Goal: Task Accomplishment & Management: Complete application form

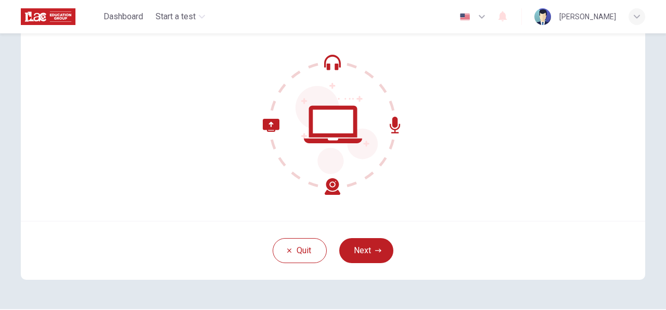
scroll to position [103, 0]
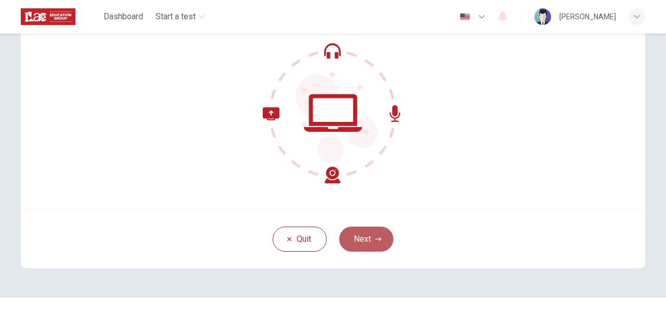
click at [381, 242] on button "Next" at bounding box center [366, 238] width 54 height 25
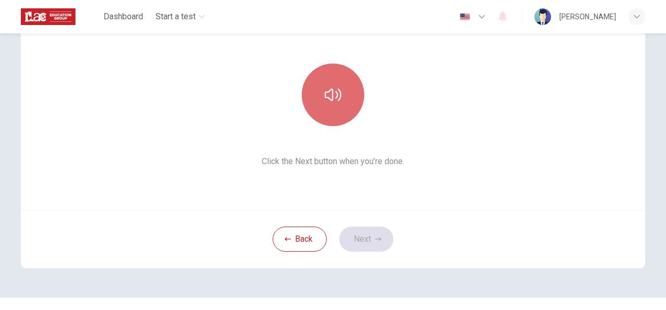
click at [328, 85] on button "button" at bounding box center [333, 94] width 62 height 62
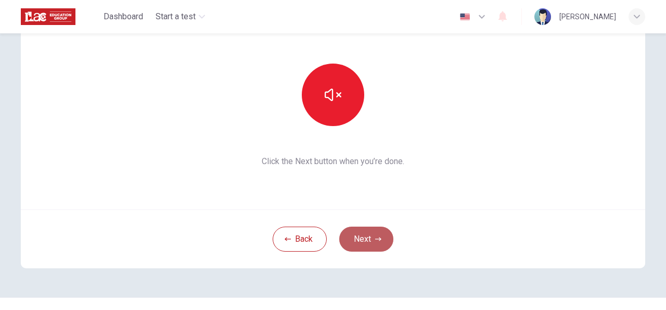
click at [375, 240] on icon "button" at bounding box center [378, 239] width 6 height 6
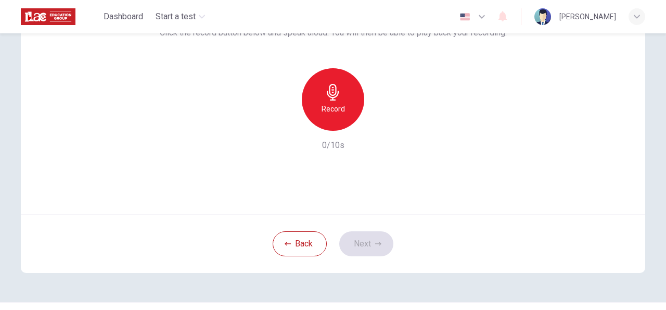
scroll to position [97, 0]
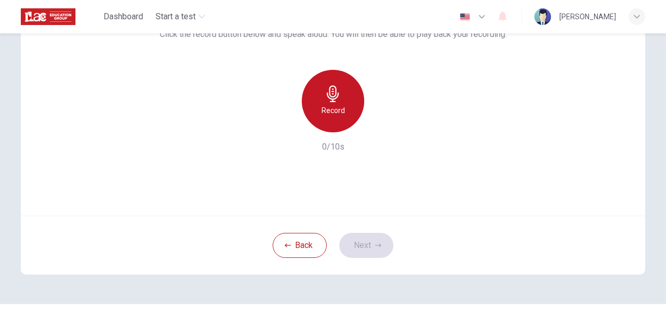
click at [333, 111] on h6 "Record" at bounding box center [332, 110] width 23 height 12
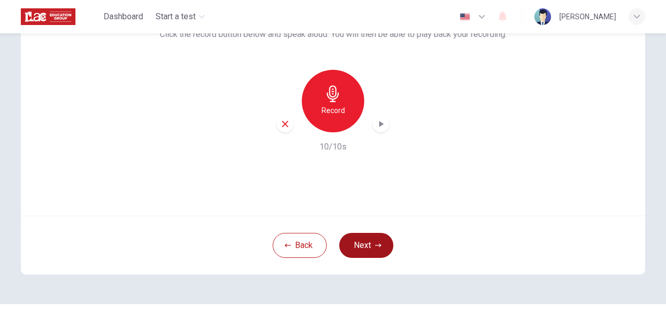
click at [365, 250] on button "Next" at bounding box center [366, 245] width 54 height 25
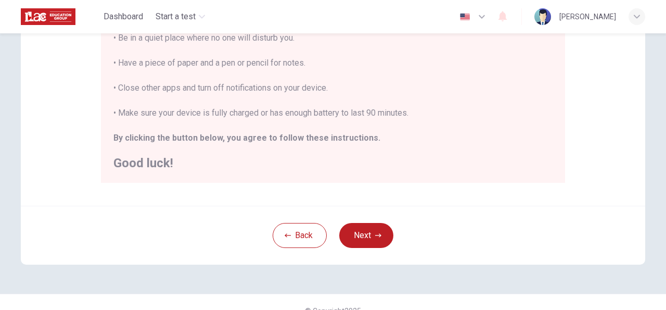
scroll to position [254, 0]
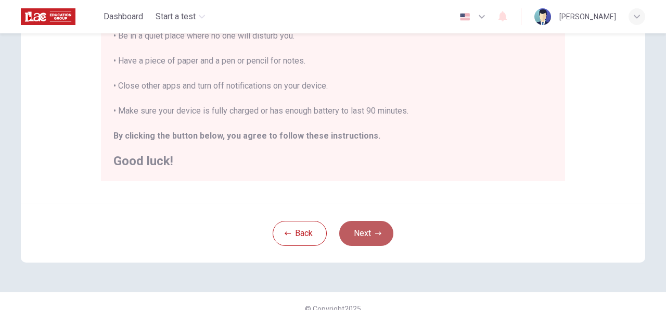
click at [367, 234] on button "Next" at bounding box center [366, 233] width 54 height 25
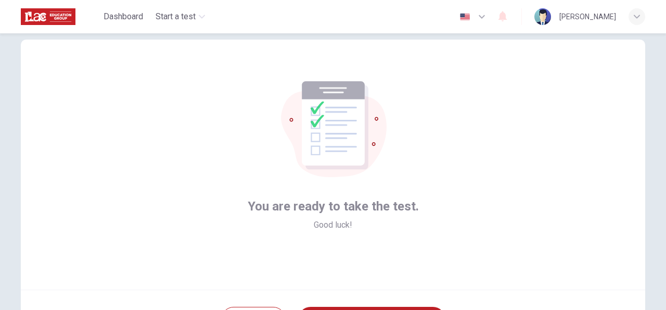
scroll to position [123, 0]
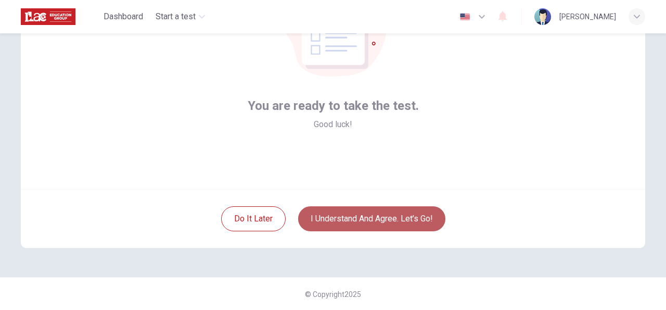
click at [377, 217] on button "I understand and agree. Let’s go!" at bounding box center [371, 218] width 147 height 25
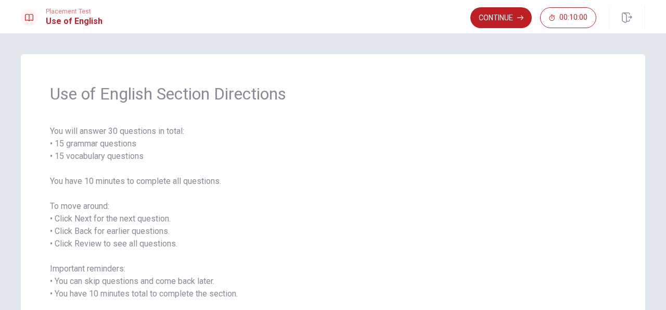
drag, startPoint x: 661, startPoint y: 109, endPoint x: 661, endPoint y: 139, distance: 29.7
click at [661, 139] on div "Use of English Section Directions You will answer 30 questions in total: • 15 g…" at bounding box center [333, 171] width 666 height 276
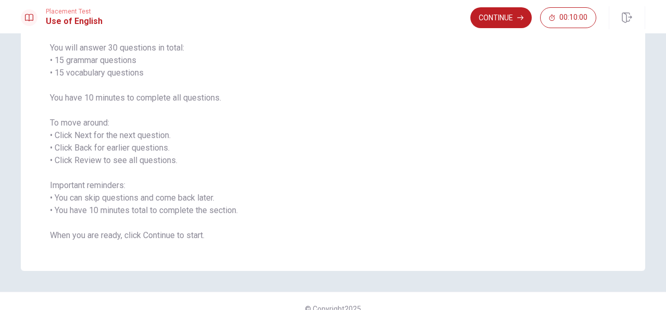
scroll to position [98, 0]
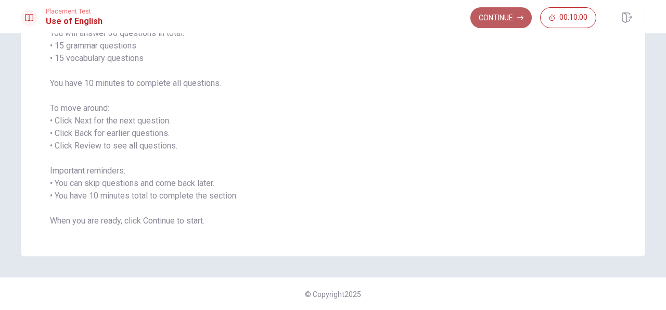
click at [498, 20] on button "Continue" at bounding box center [500, 17] width 61 height 21
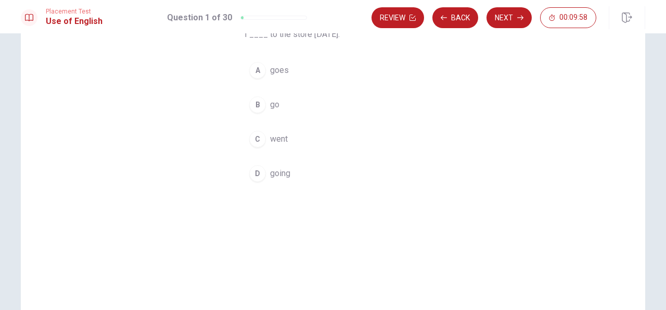
scroll to position [0, 0]
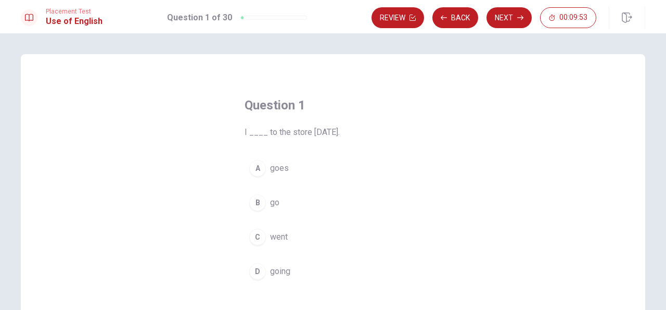
click at [279, 245] on button "C went" at bounding box center [332, 237] width 177 height 26
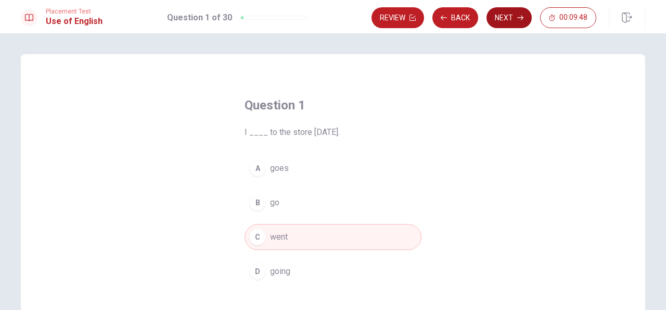
click at [500, 14] on button "Next" at bounding box center [508, 17] width 45 height 21
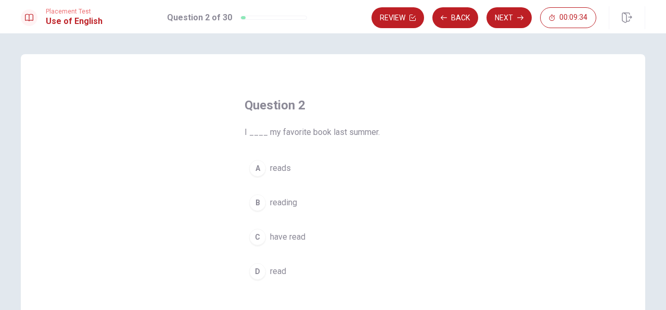
click at [308, 241] on button "C have read" at bounding box center [332, 237] width 177 height 26
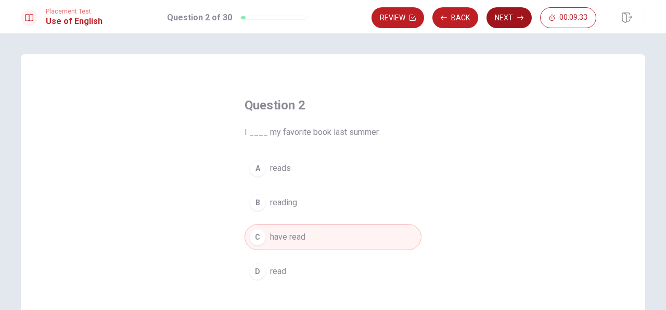
click at [497, 17] on button "Next" at bounding box center [508, 17] width 45 height 21
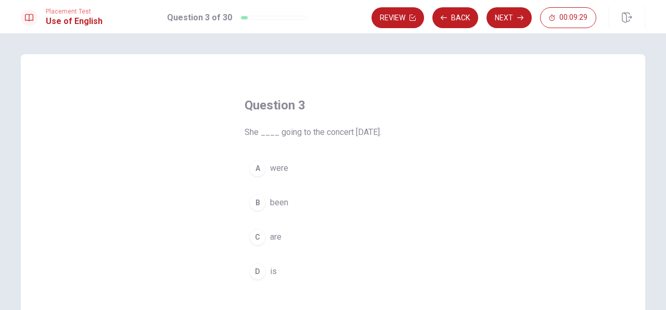
click at [279, 272] on button "D is" at bounding box center [332, 271] width 177 height 26
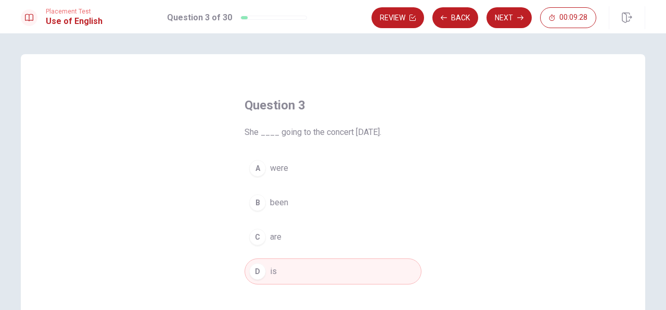
click at [504, 30] on div "Placement Test Use of English Question 3 of 30 Review Back Next 00:09:28" at bounding box center [333, 16] width 666 height 33
click at [504, 20] on button "Next" at bounding box center [508, 17] width 45 height 21
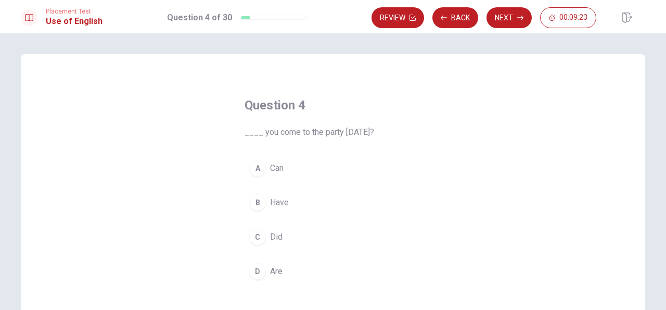
click at [290, 157] on button "A Can" at bounding box center [332, 168] width 177 height 26
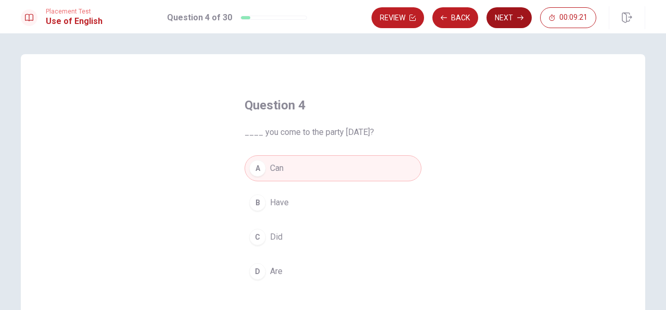
click at [496, 19] on button "Next" at bounding box center [508, 17] width 45 height 21
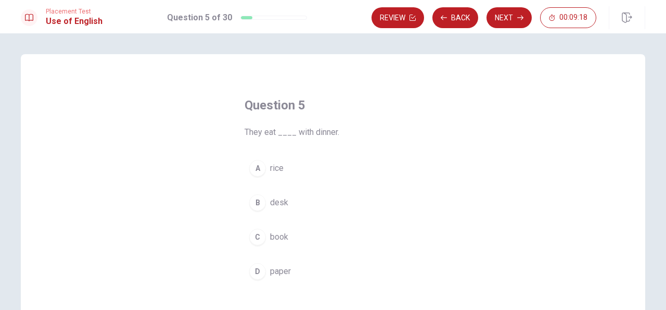
click at [275, 164] on span "rice" at bounding box center [277, 168] width 14 height 12
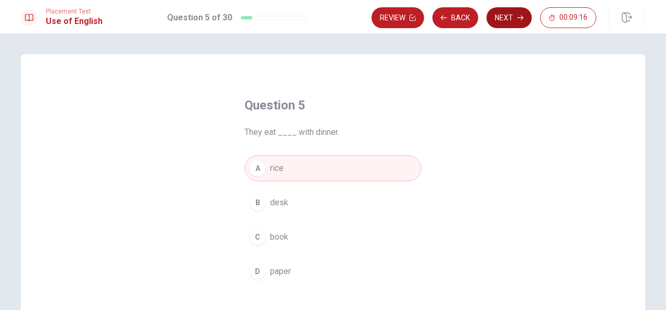
click at [501, 23] on button "Next" at bounding box center [508, 17] width 45 height 21
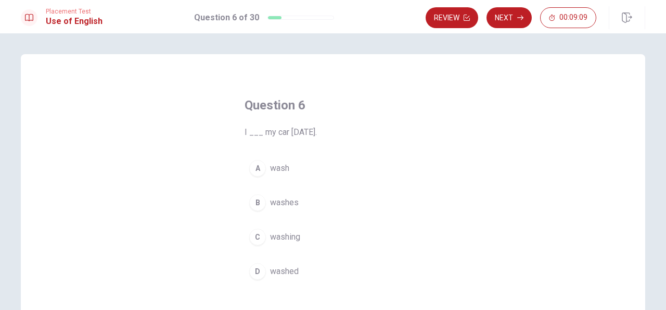
click at [290, 274] on span "washed" at bounding box center [284, 271] width 29 height 12
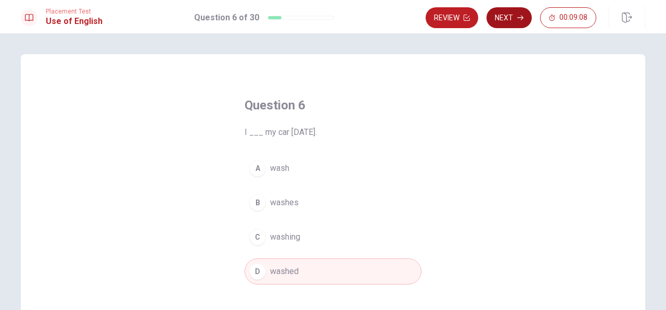
click at [504, 17] on button "Next" at bounding box center [508, 17] width 45 height 21
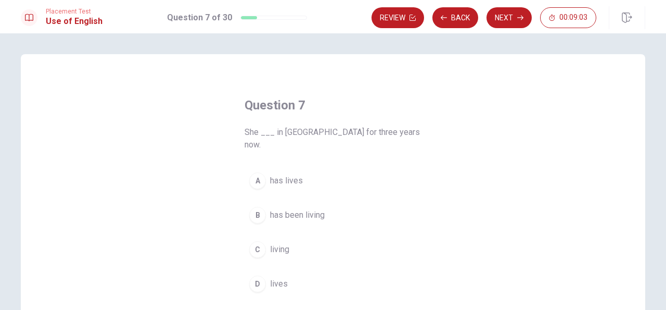
click at [332, 208] on button "B has been living" at bounding box center [332, 215] width 177 height 26
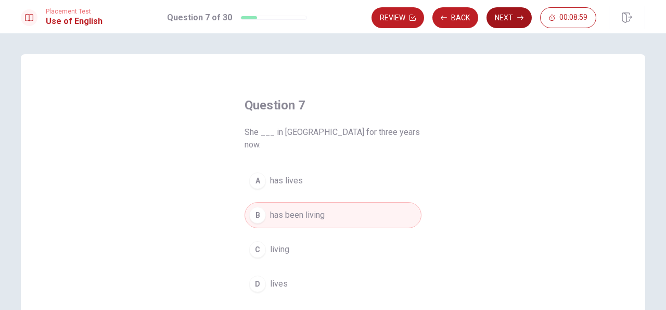
click at [503, 16] on button "Next" at bounding box center [508, 17] width 45 height 21
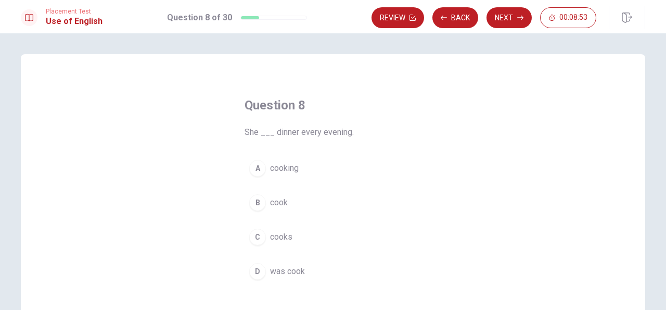
click at [323, 240] on button "C cooks" at bounding box center [332, 237] width 177 height 26
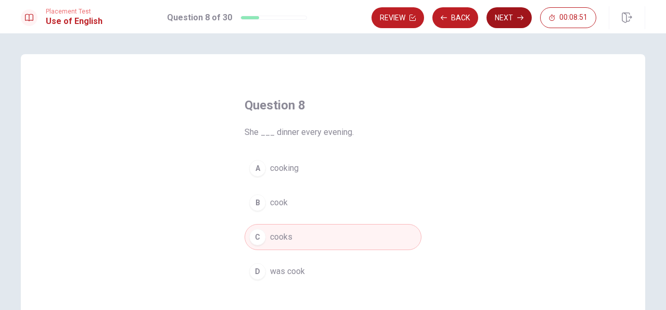
click at [503, 21] on button "Next" at bounding box center [508, 17] width 45 height 21
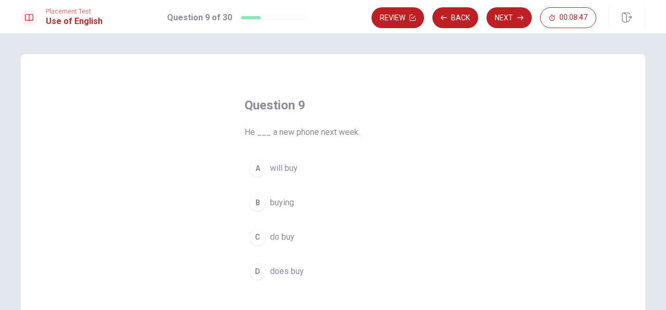
click at [336, 176] on button "A will buy" at bounding box center [332, 168] width 177 height 26
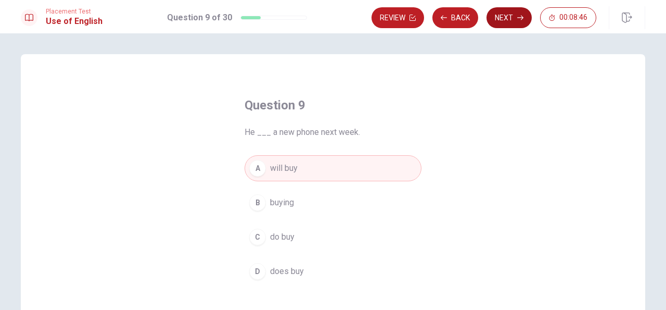
click at [493, 17] on button "Next" at bounding box center [508, 17] width 45 height 21
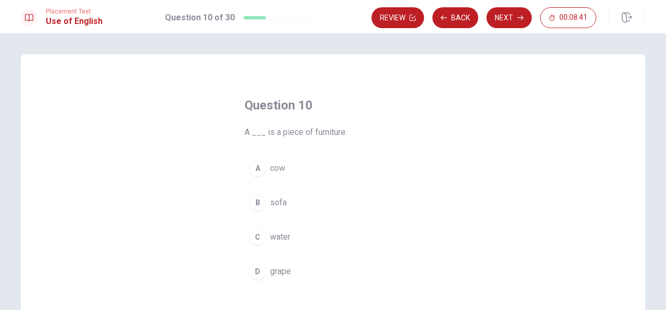
click at [293, 201] on button "B sofa" at bounding box center [332, 202] width 177 height 26
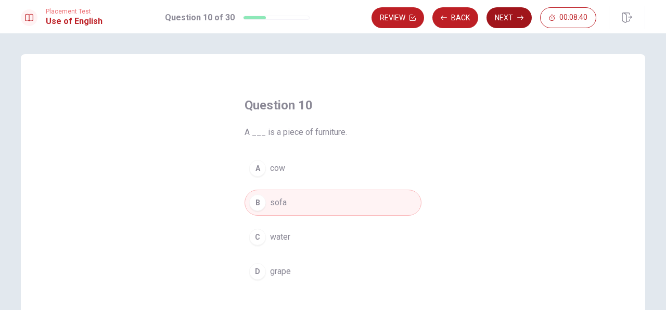
click at [504, 19] on button "Next" at bounding box center [508, 17] width 45 height 21
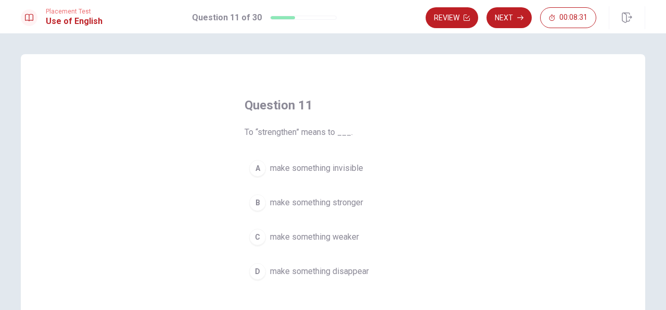
click at [360, 202] on span "make something stronger" at bounding box center [316, 202] width 93 height 12
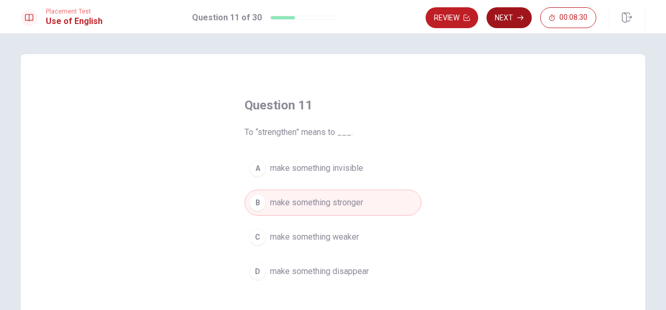
click at [499, 12] on button "Next" at bounding box center [508, 17] width 45 height 21
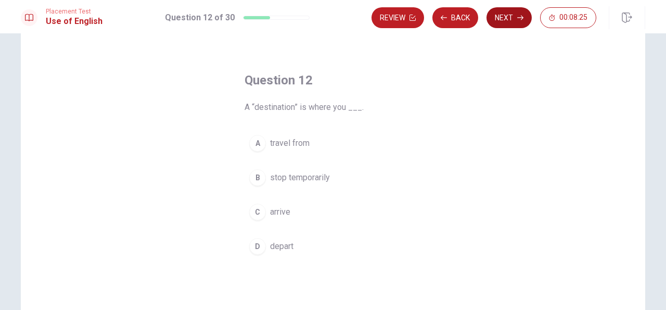
scroll to position [23, 0]
click at [313, 210] on button "C arrive" at bounding box center [332, 213] width 177 height 26
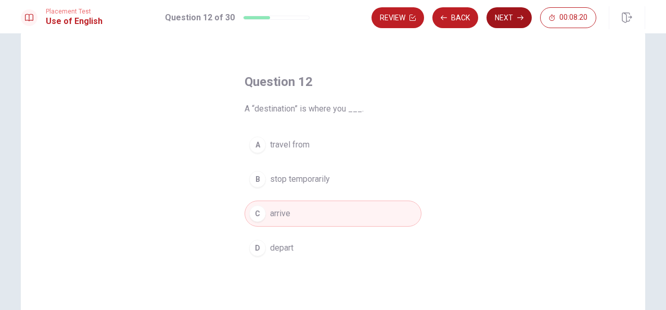
click at [503, 20] on button "Next" at bounding box center [508, 17] width 45 height 21
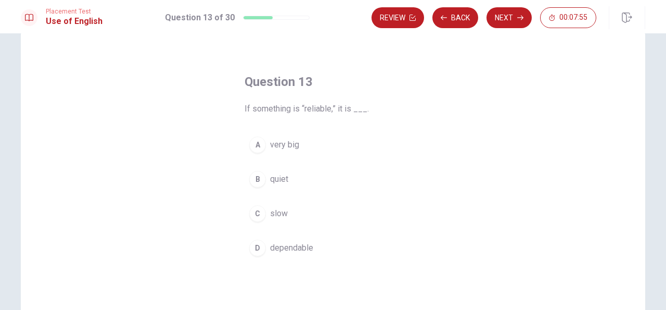
click at [305, 247] on span "dependable" at bounding box center [291, 247] width 43 height 12
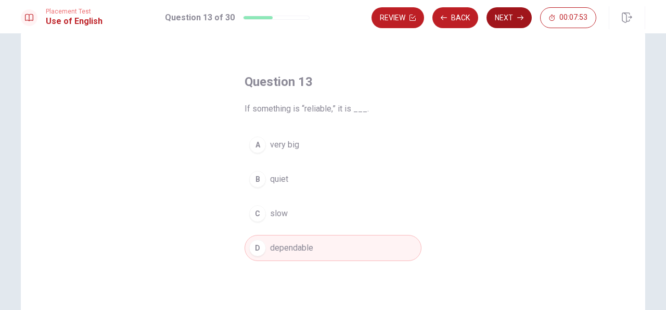
click at [504, 22] on button "Next" at bounding box center [508, 17] width 45 height 21
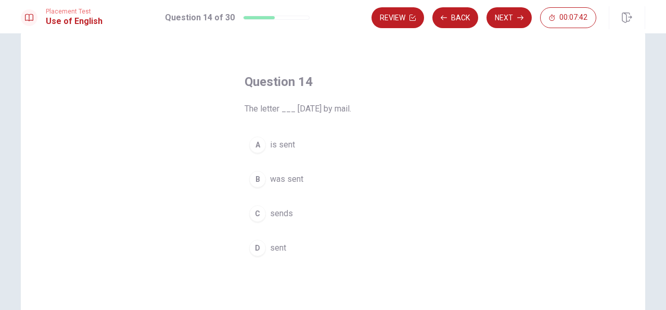
click at [297, 175] on span "was sent" at bounding box center [286, 179] width 33 height 12
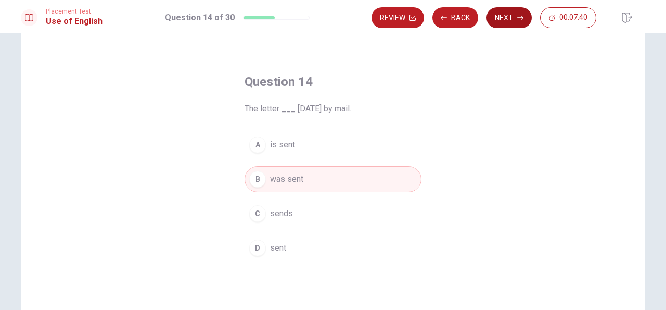
click at [500, 21] on button "Next" at bounding box center [508, 17] width 45 height 21
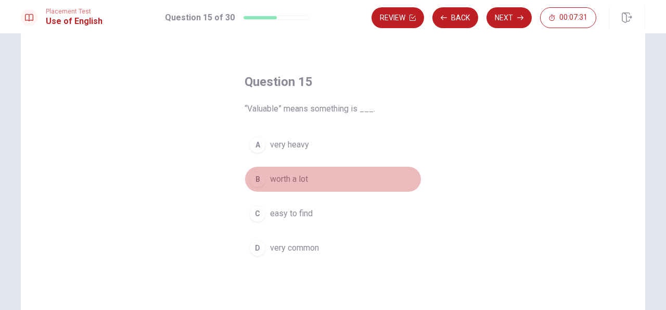
click at [327, 179] on button "B worth a lot" at bounding box center [332, 179] width 177 height 26
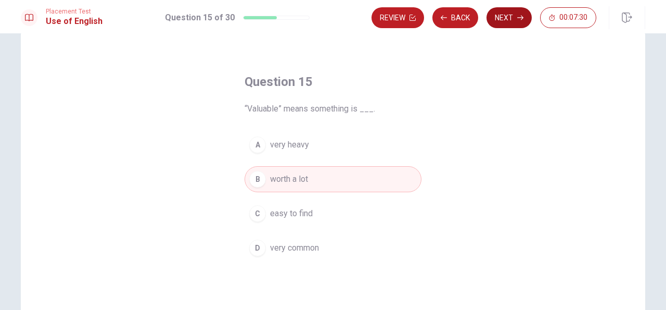
click at [500, 20] on button "Next" at bounding box center [508, 17] width 45 height 21
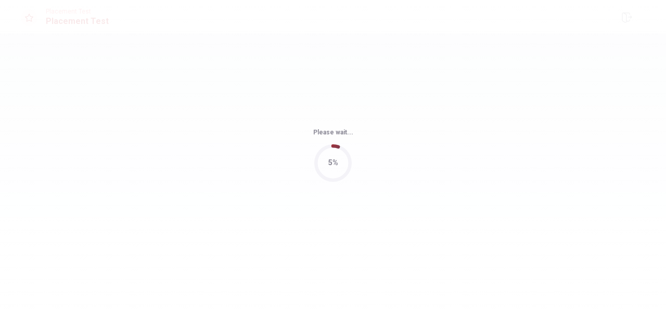
scroll to position [0, 0]
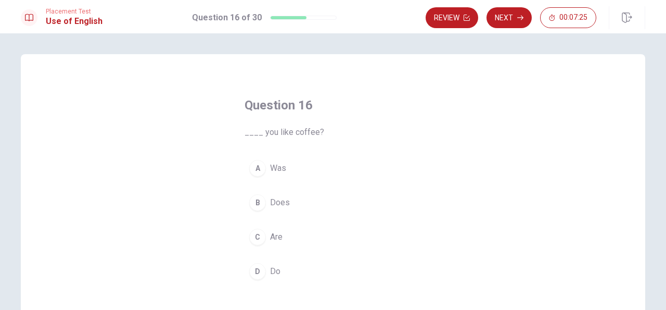
click at [294, 276] on button "D Do" at bounding box center [332, 271] width 177 height 26
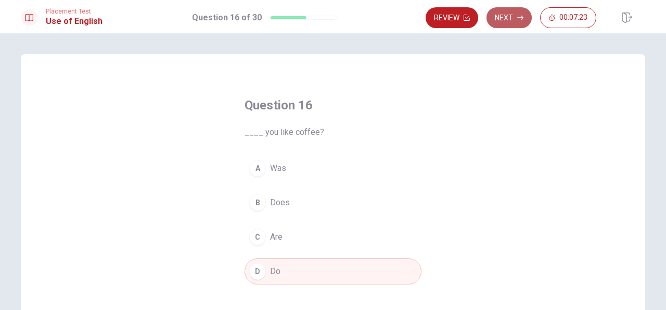
click at [508, 21] on button "Next" at bounding box center [508, 17] width 45 height 21
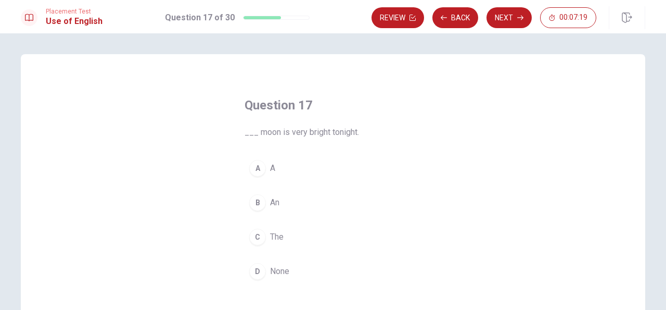
click at [300, 230] on button "C The" at bounding box center [332, 237] width 177 height 26
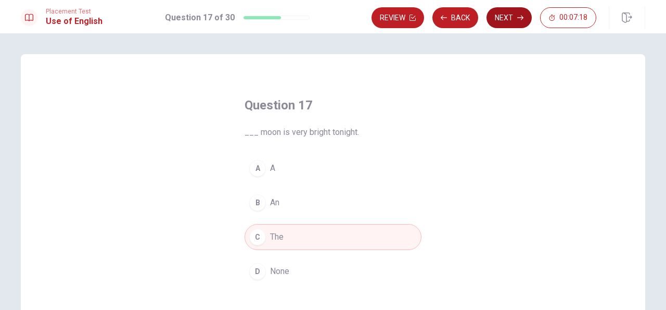
click at [498, 15] on button "Next" at bounding box center [508, 17] width 45 height 21
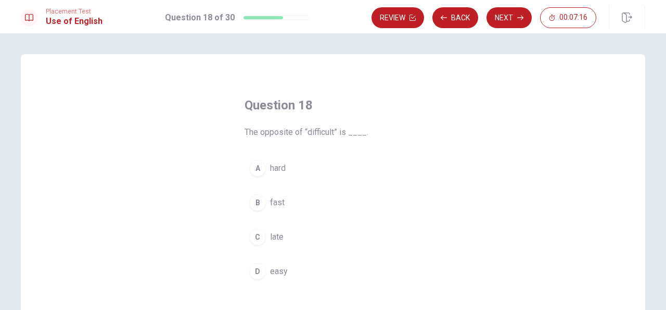
click at [263, 280] on button "D easy" at bounding box center [332, 271] width 177 height 26
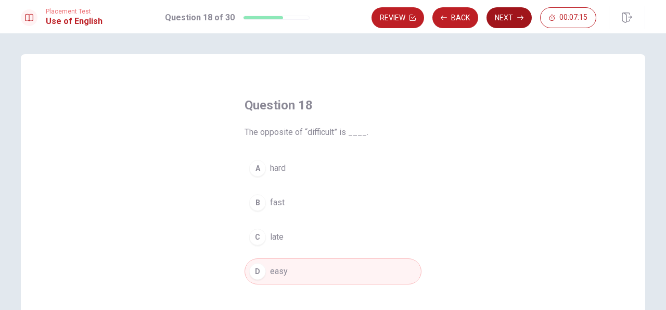
click at [502, 17] on button "Next" at bounding box center [508, 17] width 45 height 21
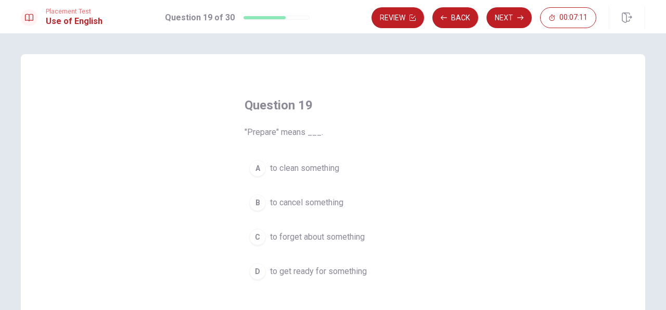
click at [372, 274] on button "D to get ready for something" at bounding box center [332, 271] width 177 height 26
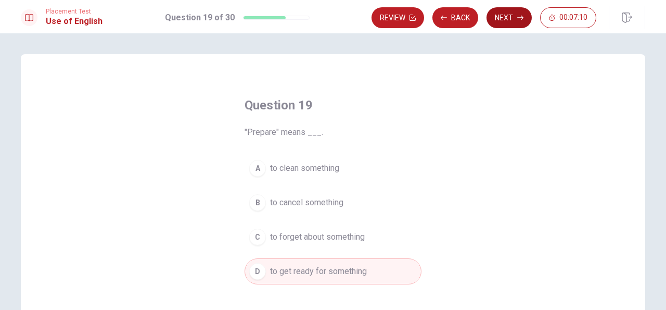
click at [493, 24] on button "Next" at bounding box center [508, 17] width 45 height 21
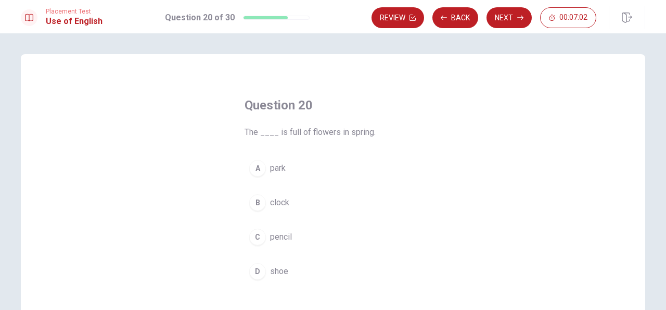
click at [308, 166] on button "A park" at bounding box center [332, 168] width 177 height 26
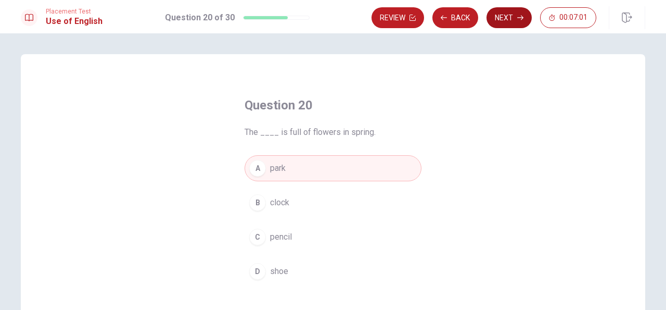
click at [505, 18] on button "Next" at bounding box center [508, 17] width 45 height 21
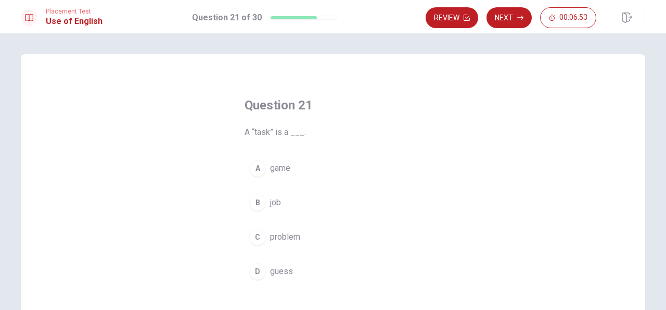
click at [320, 240] on button "C problem" at bounding box center [332, 237] width 177 height 26
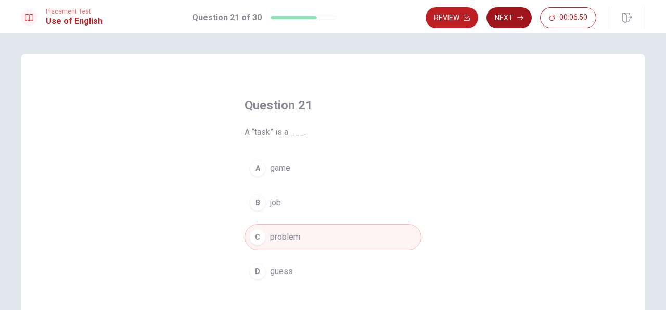
click at [507, 22] on button "Next" at bounding box center [508, 17] width 45 height 21
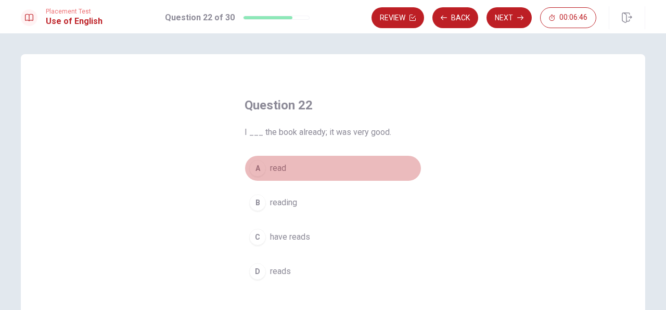
click at [326, 161] on button "A read" at bounding box center [332, 168] width 177 height 26
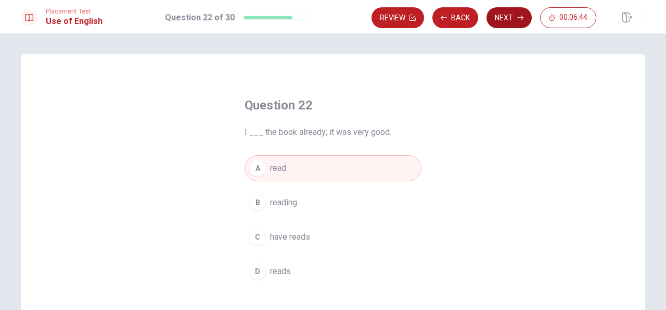
click at [501, 15] on button "Next" at bounding box center [508, 17] width 45 height 21
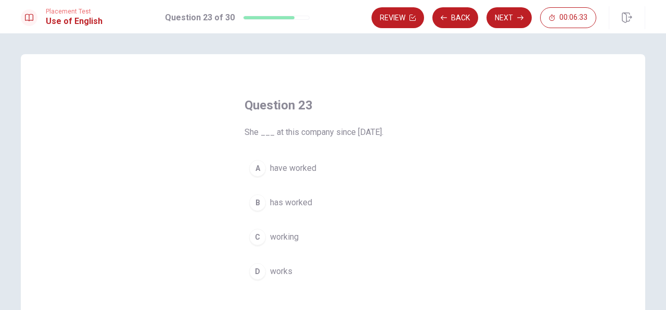
click at [306, 271] on button "D works" at bounding box center [332, 271] width 177 height 26
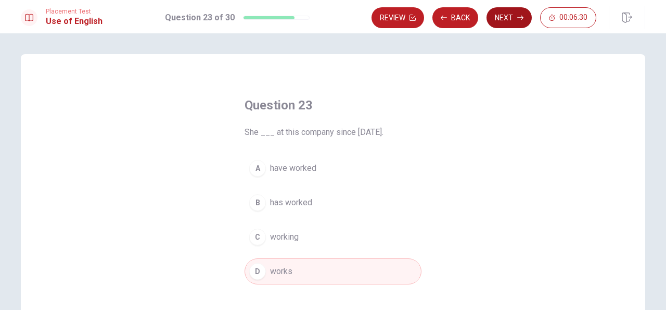
click at [505, 21] on button "Next" at bounding box center [508, 17] width 45 height 21
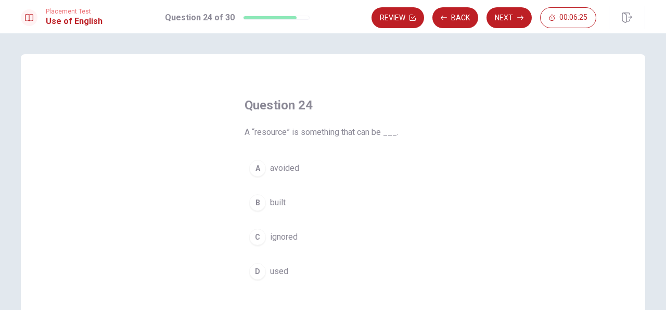
click at [309, 266] on button "D used" at bounding box center [332, 271] width 177 height 26
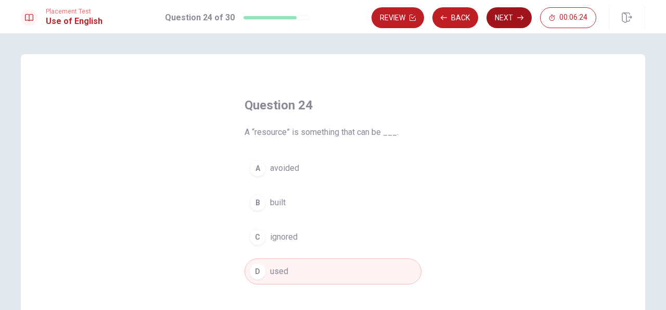
click at [508, 18] on button "Next" at bounding box center [508, 17] width 45 height 21
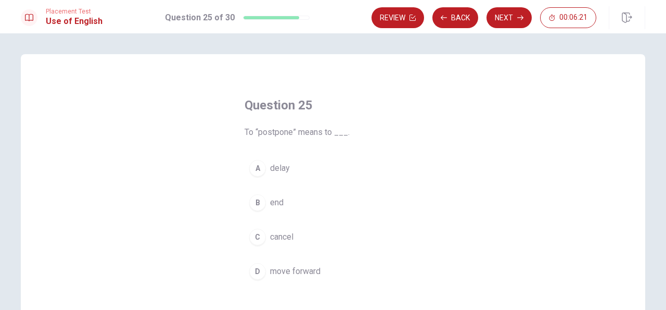
click at [305, 167] on button "A delay" at bounding box center [332, 168] width 177 height 26
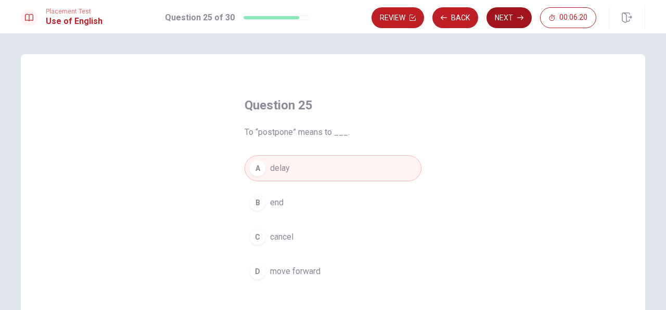
click at [503, 19] on button "Next" at bounding box center [508, 17] width 45 height 21
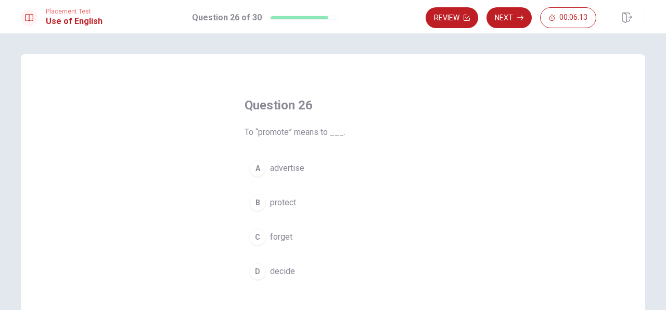
click at [338, 168] on button "A advertise" at bounding box center [332, 168] width 177 height 26
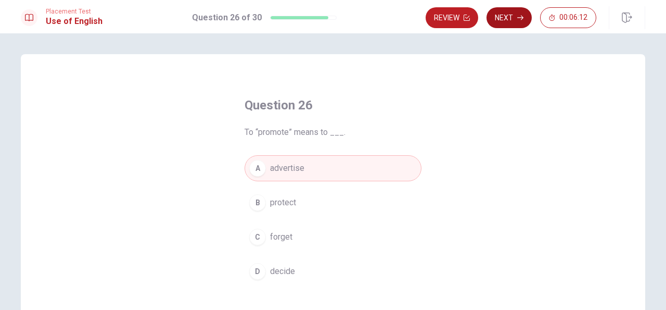
click at [508, 20] on button "Next" at bounding box center [508, 17] width 45 height 21
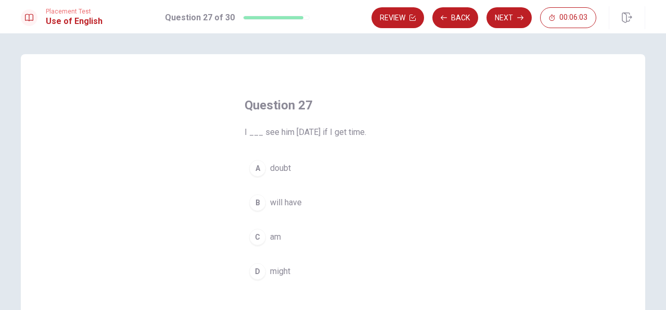
click at [303, 271] on button "D might" at bounding box center [332, 271] width 177 height 26
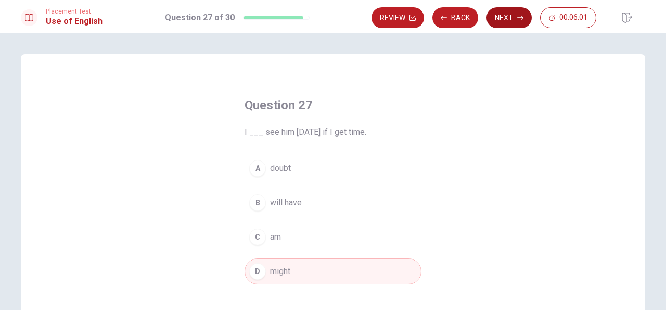
click at [504, 17] on button "Next" at bounding box center [508, 17] width 45 height 21
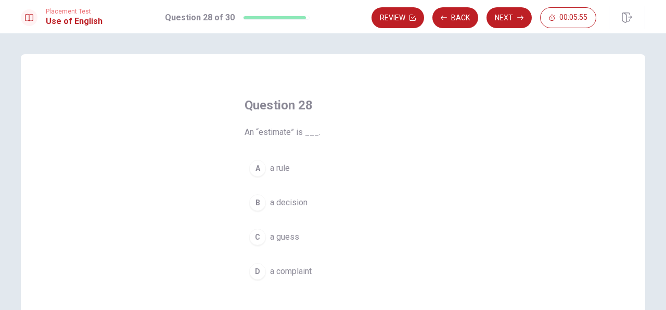
click at [305, 233] on button "C a guess" at bounding box center [332, 237] width 177 height 26
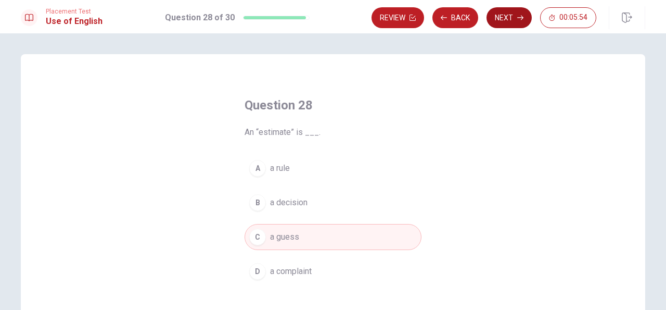
click at [502, 14] on button "Next" at bounding box center [508, 17] width 45 height 21
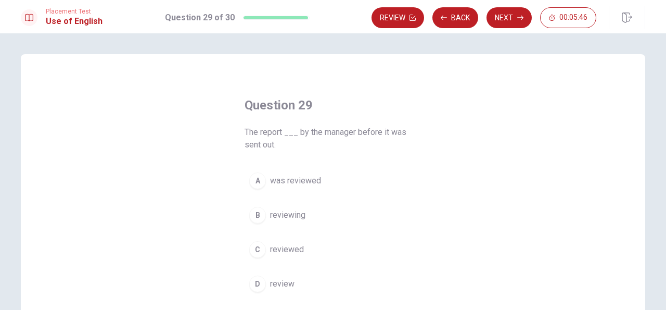
click at [344, 177] on button "A was reviewed" at bounding box center [332, 181] width 177 height 26
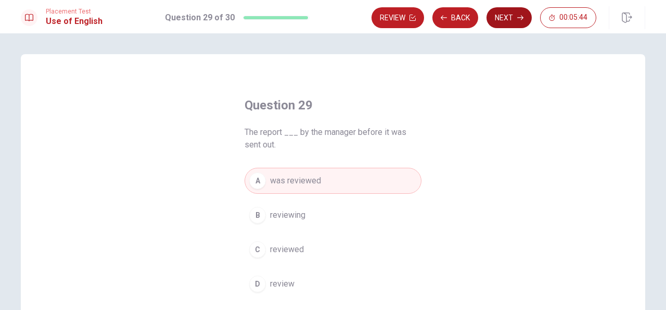
click at [506, 18] on button "Next" at bounding box center [508, 17] width 45 height 21
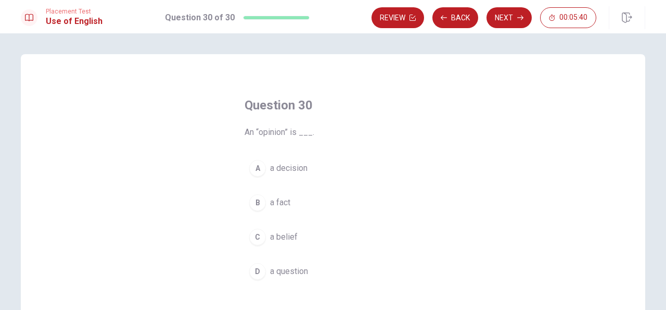
click at [325, 229] on button "C a belief" at bounding box center [332, 237] width 177 height 26
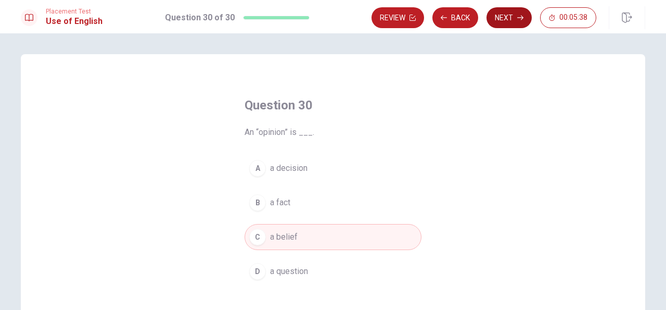
click at [502, 19] on button "Next" at bounding box center [508, 17] width 45 height 21
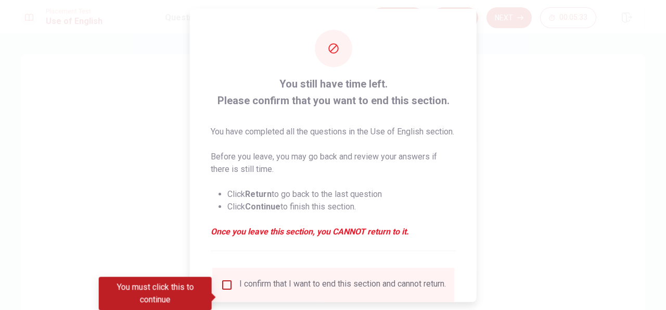
click at [233, 302] on div at bounding box center [333, 155] width 666 height 310
click at [231, 290] on div "I confirm that I want to end this section and cannot return." at bounding box center [333, 284] width 225 height 12
click at [229, 290] on input "You must click this to continue" at bounding box center [227, 284] width 12 height 12
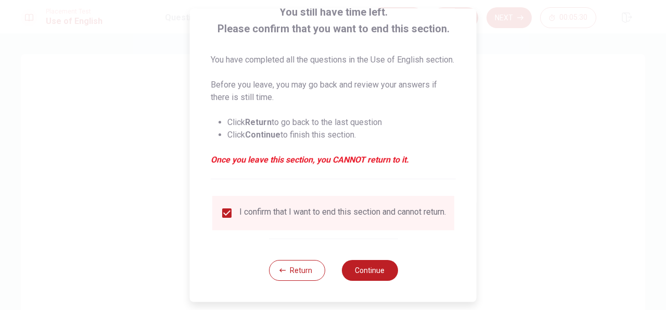
scroll to position [91, 0]
click at [378, 278] on button "Continue" at bounding box center [369, 270] width 56 height 21
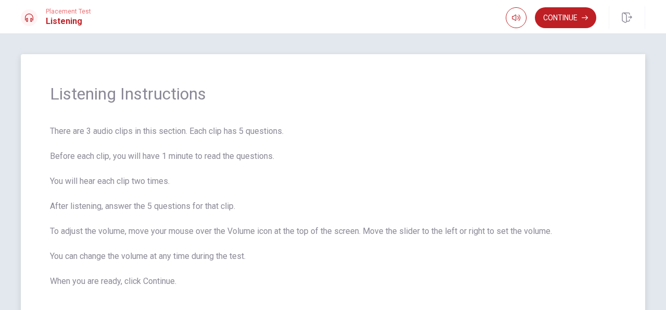
click at [291, 185] on span "There are 3 audio clips in this section. Each clip has 5 questions. Before each…" at bounding box center [333, 206] width 566 height 162
click at [294, 177] on span "There are 3 audio clips in this section. Each clip has 5 questions. Before each…" at bounding box center [333, 206] width 566 height 162
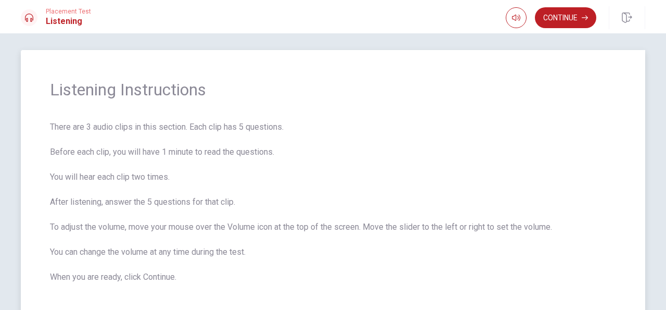
click at [306, 139] on span "There are 3 audio clips in this section. Each clip has 5 questions. Before each…" at bounding box center [333, 202] width 566 height 162
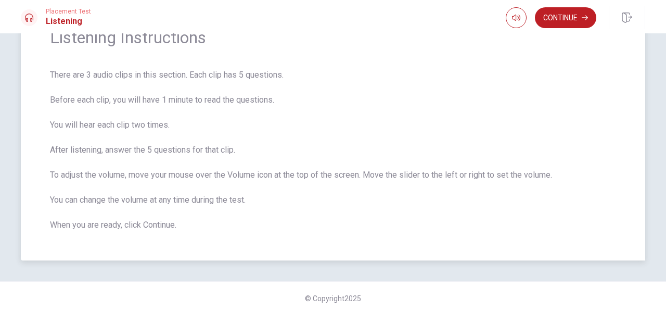
scroll to position [60, 0]
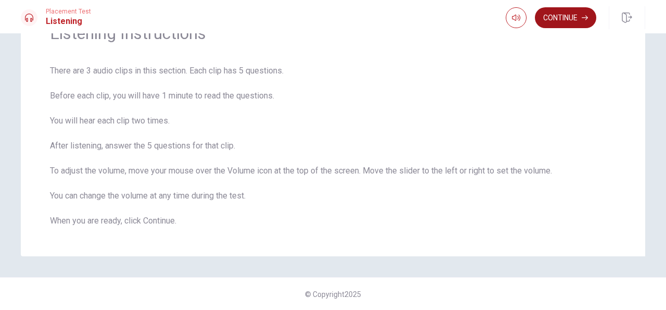
click at [575, 24] on button "Continue" at bounding box center [565, 17] width 61 height 21
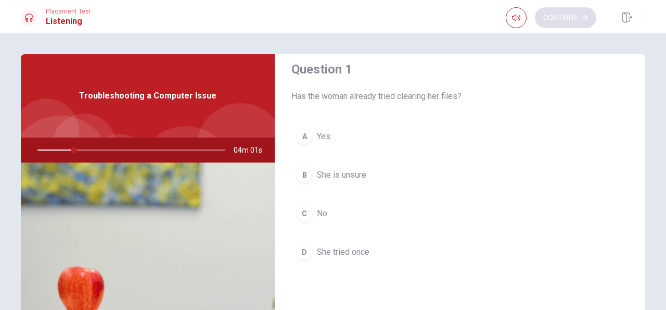
scroll to position [15, 0]
click at [302, 214] on div "C" at bounding box center [304, 212] width 17 height 17
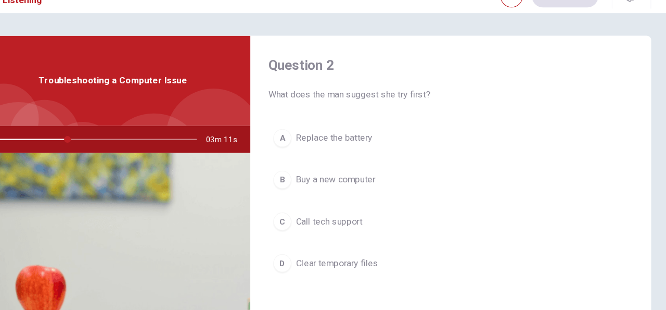
scroll to position [275, 0]
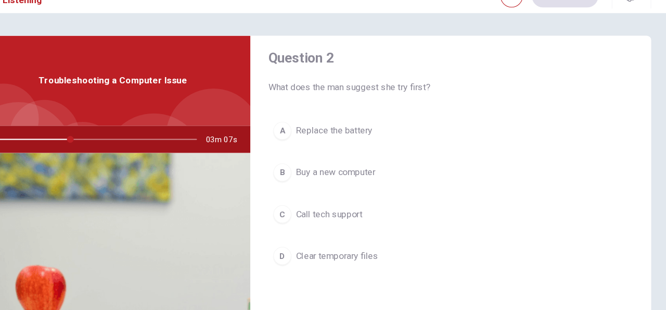
click at [308, 250] on div "D" at bounding box center [304, 257] width 17 height 17
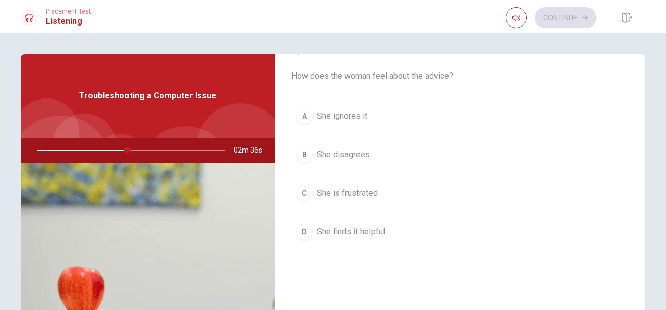
scroll to position [576, 0]
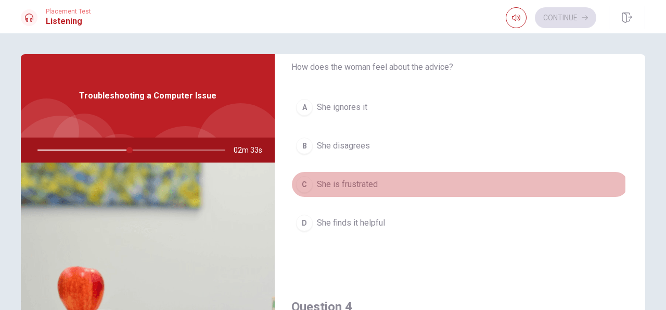
click at [300, 181] on div "C" at bounding box center [304, 184] width 17 height 17
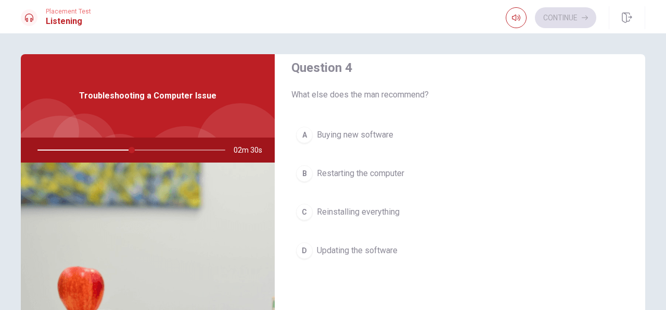
scroll to position [815, 0]
click at [296, 170] on div "B" at bounding box center [304, 172] width 17 height 17
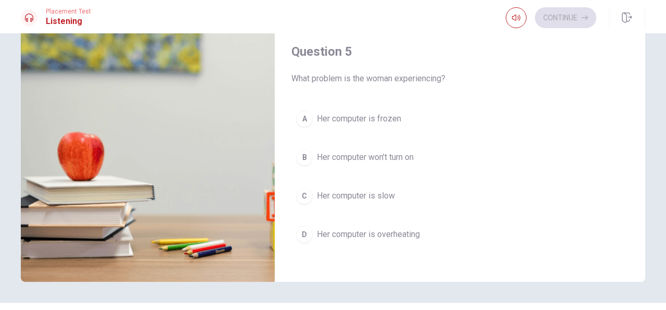
scroll to position [135, 0]
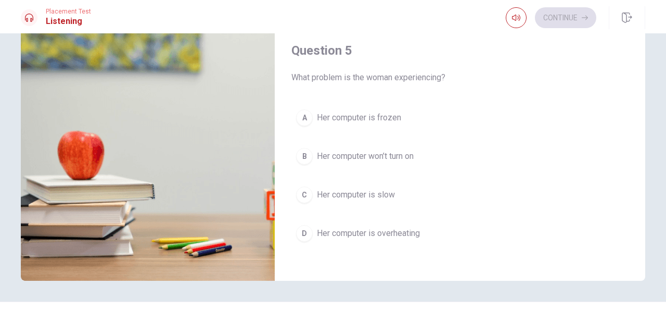
click at [301, 189] on div "C" at bounding box center [304, 194] width 17 height 17
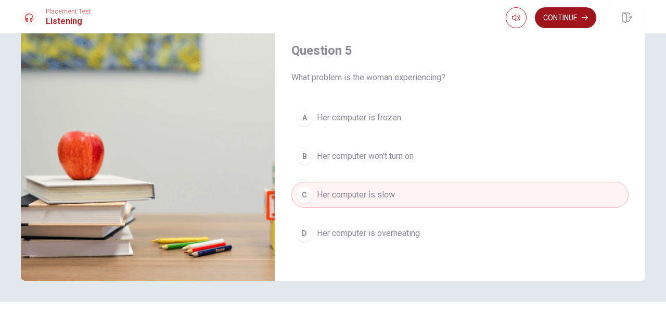
click at [583, 19] on icon "button" at bounding box center [585, 18] width 6 height 6
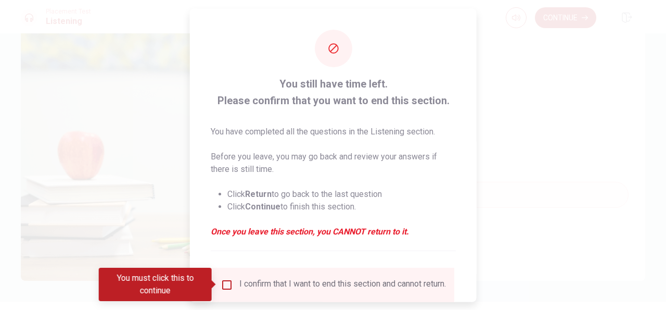
click at [231, 286] on div "I confirm that I want to end this section and cannot return." at bounding box center [333, 284] width 225 height 12
click at [229, 287] on input "You must click this to continue" at bounding box center [227, 284] width 12 height 12
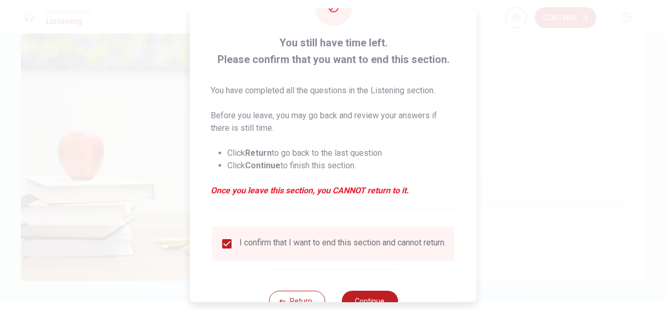
scroll to position [79, 0]
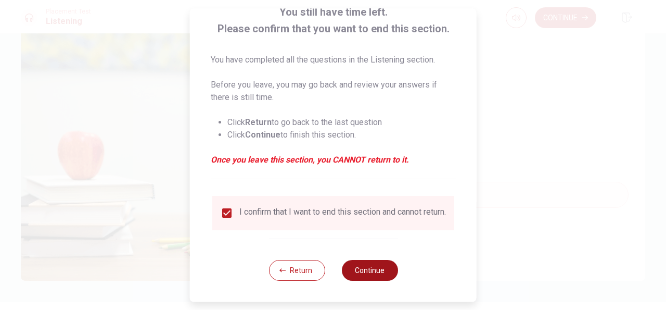
click at [370, 269] on button "Continue" at bounding box center [369, 270] width 56 height 21
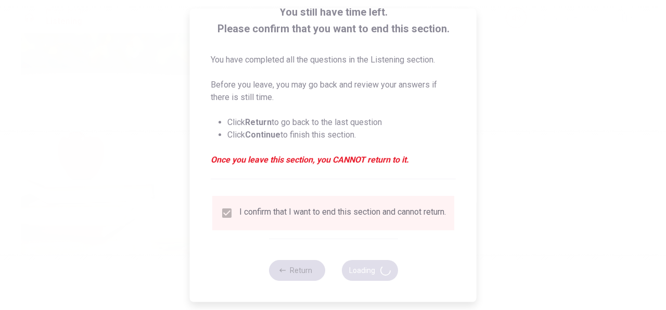
type input "57"
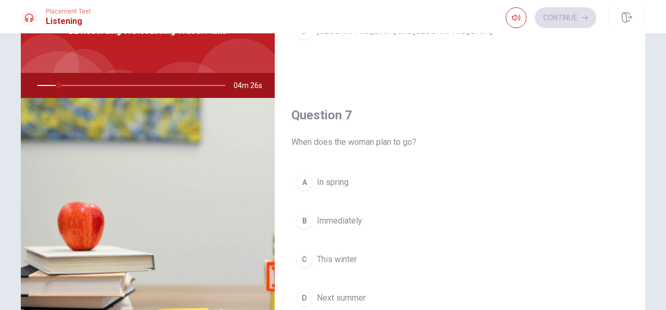
scroll to position [170, 0]
click at [513, 21] on icon "button" at bounding box center [516, 18] width 8 height 8
click at [513, 20] on icon "button" at bounding box center [516, 18] width 8 height 8
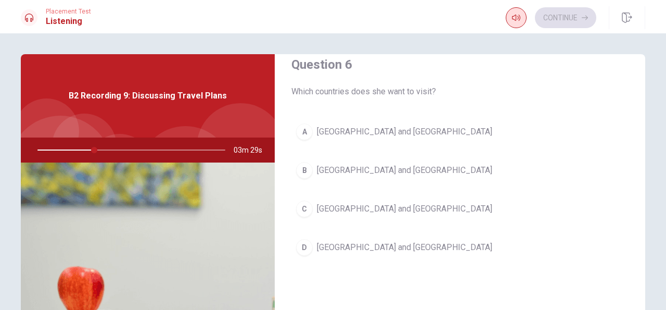
scroll to position [19, 0]
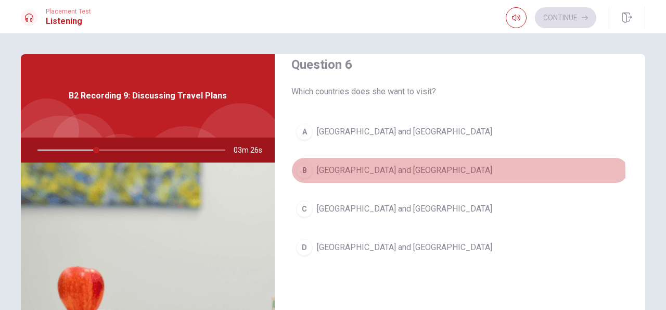
click at [301, 174] on div "B" at bounding box center [304, 170] width 17 height 17
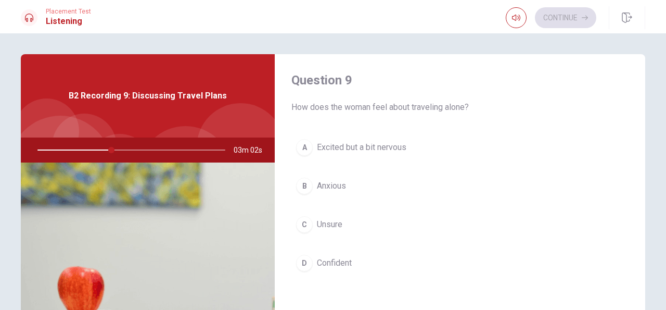
scroll to position [803, 0]
click at [296, 148] on button "A Excited but a bit nervous" at bounding box center [459, 146] width 337 height 26
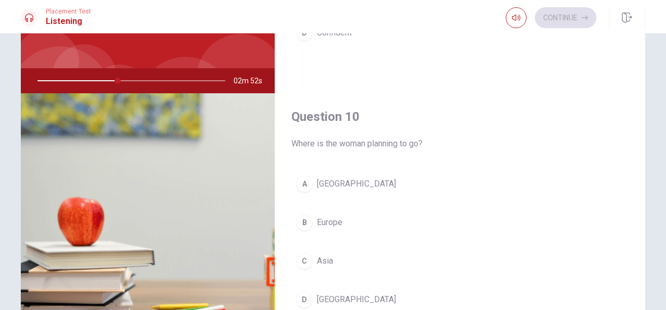
scroll to position [70, 0]
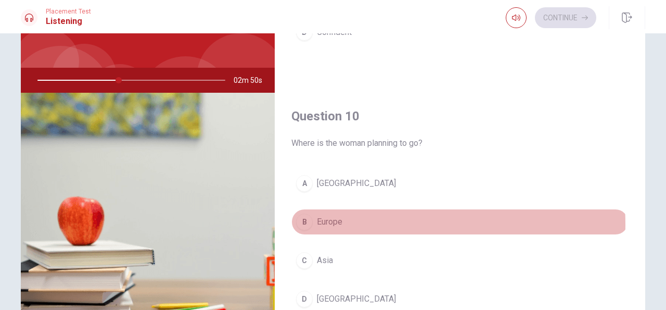
click at [302, 218] on div "B" at bounding box center [304, 221] width 17 height 17
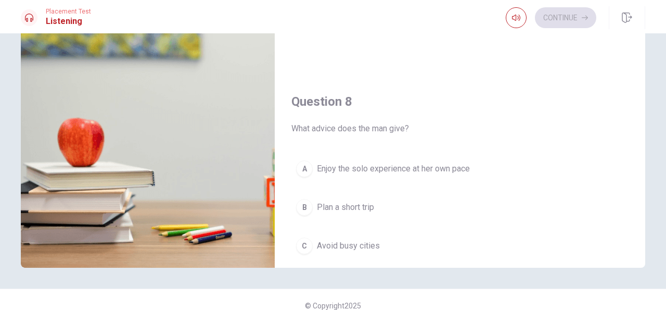
scroll to position [367, 0]
click at [299, 168] on div "A" at bounding box center [304, 167] width 17 height 17
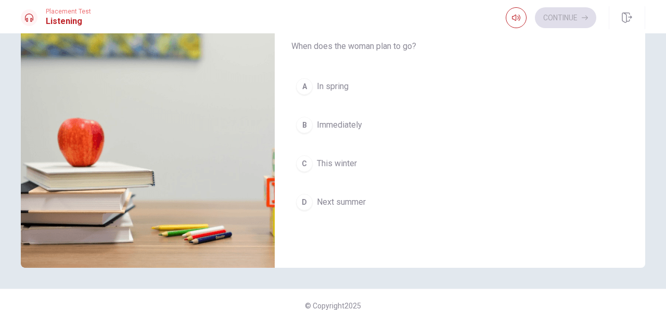
scroll to position [182, 0]
click at [296, 204] on div "D" at bounding box center [304, 202] width 17 height 17
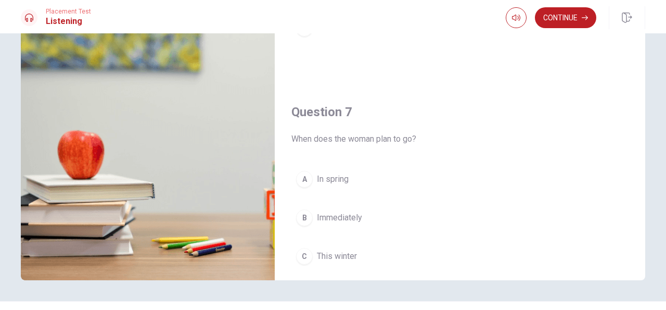
scroll to position [102, 0]
click at [569, 20] on button "Continue" at bounding box center [565, 17] width 61 height 21
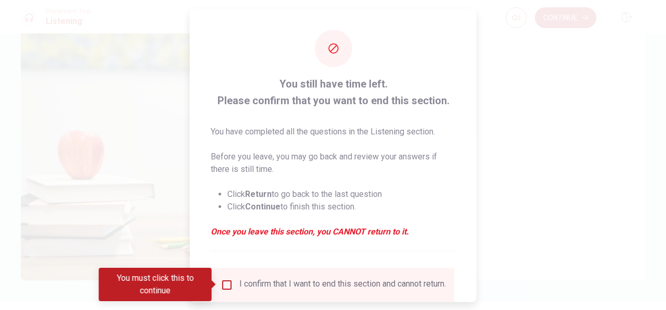
click at [223, 284] on input "You must click this to continue" at bounding box center [227, 284] width 12 height 12
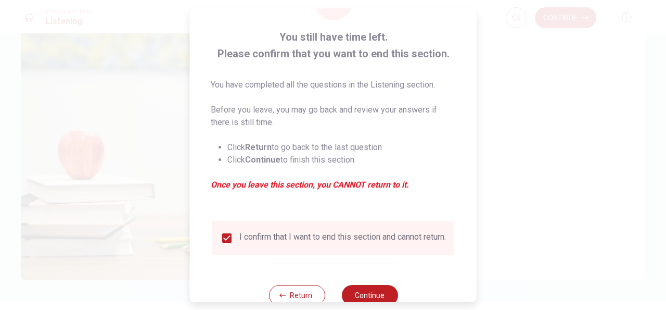
scroll to position [79, 0]
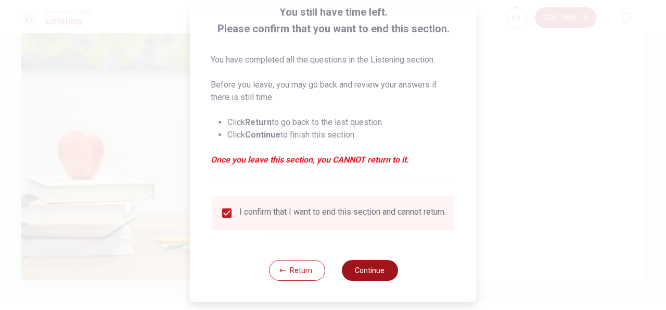
click at [371, 277] on button "Continue" at bounding box center [369, 270] width 56 height 21
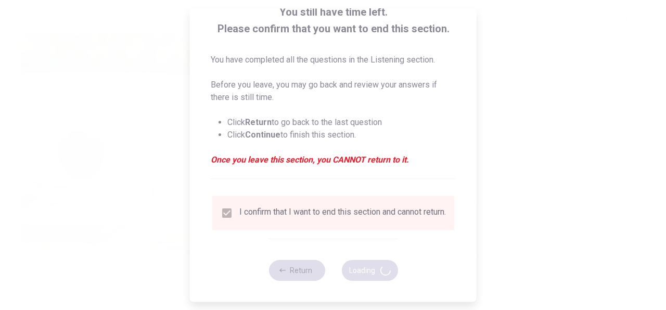
type input "84"
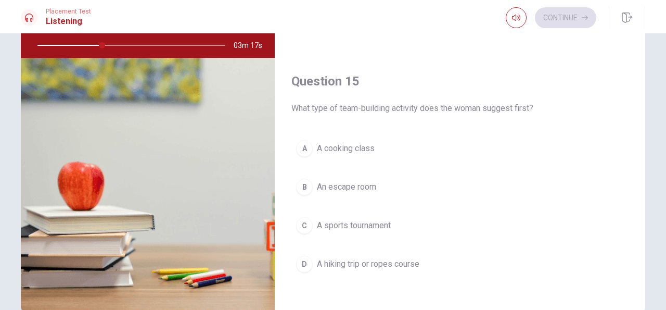
scroll to position [160, 0]
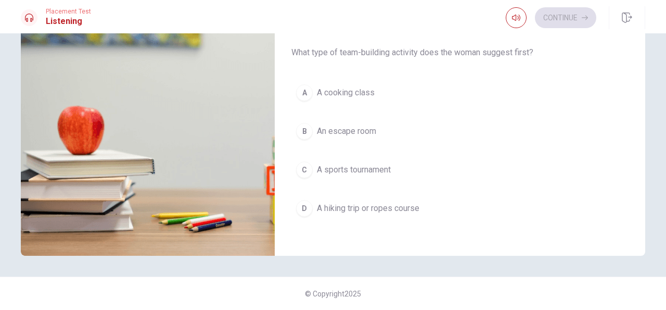
click at [302, 205] on div "D" at bounding box center [304, 208] width 17 height 17
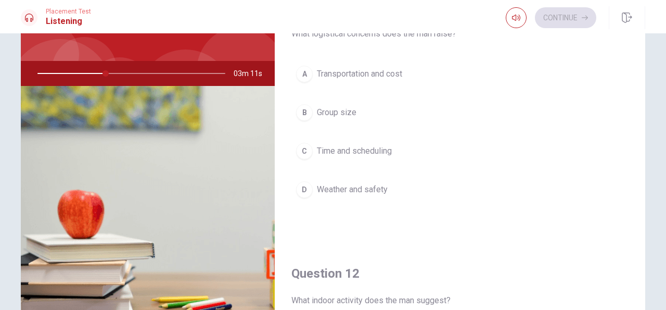
scroll to position [76, 0]
click at [305, 82] on div "A" at bounding box center [304, 74] width 17 height 17
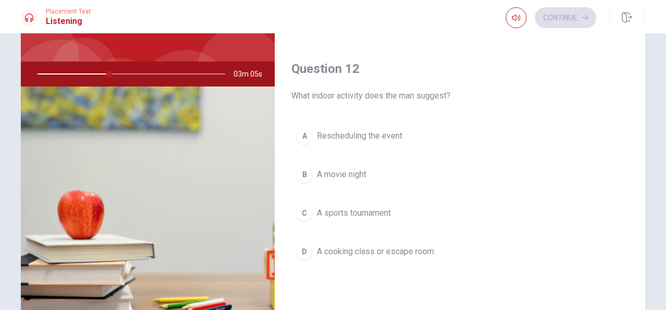
scroll to position [206, 0]
click at [302, 242] on div "D" at bounding box center [304, 250] width 17 height 17
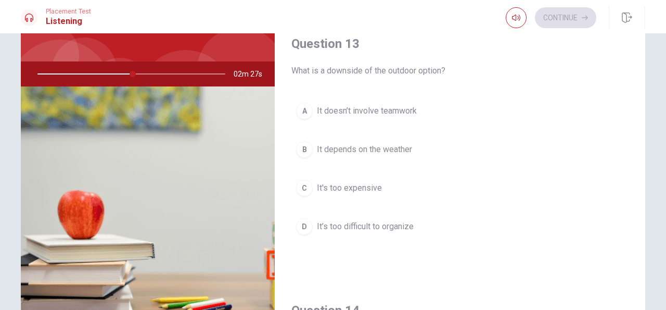
scroll to position [496, 0]
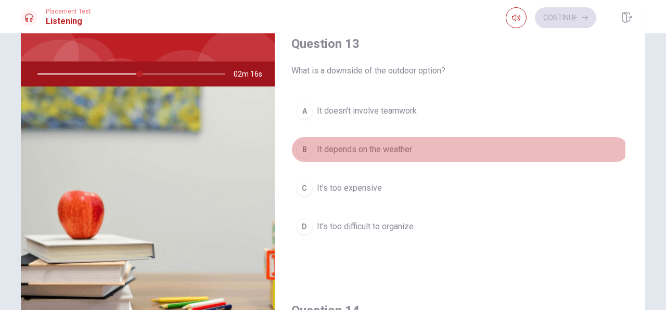
click at [297, 146] on div "B" at bounding box center [304, 149] width 17 height 17
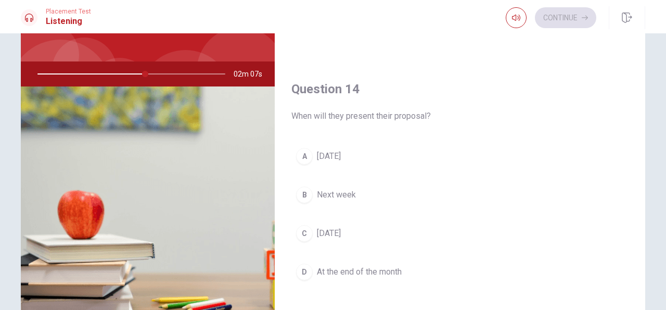
scroll to position [719, 0]
click at [304, 194] on div "B" at bounding box center [304, 193] width 17 height 17
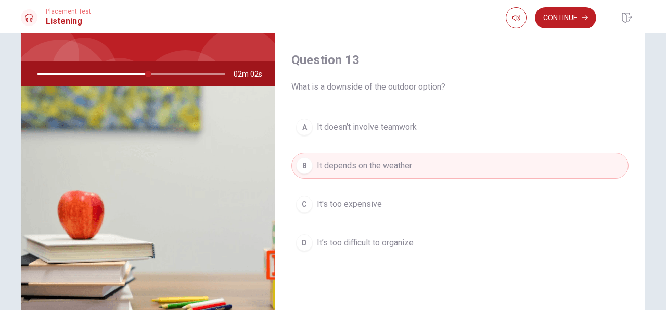
scroll to position [480, 0]
click at [305, 129] on div "A" at bounding box center [304, 127] width 17 height 17
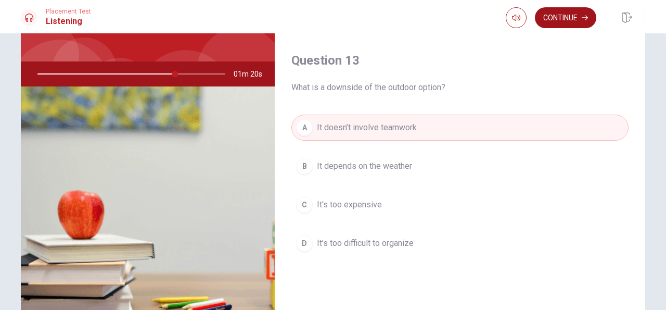
click at [576, 16] on button "Continue" at bounding box center [565, 17] width 61 height 21
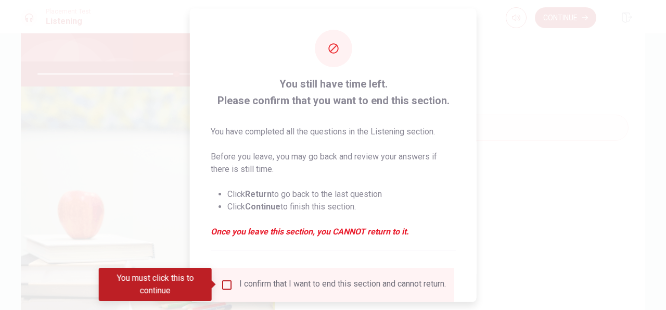
click at [228, 287] on input "You must click this to continue" at bounding box center [227, 284] width 12 height 12
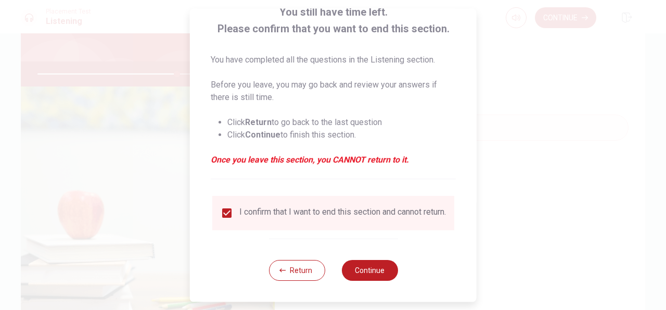
scroll to position [79, 0]
click at [370, 273] on button "Continue" at bounding box center [369, 270] width 56 height 21
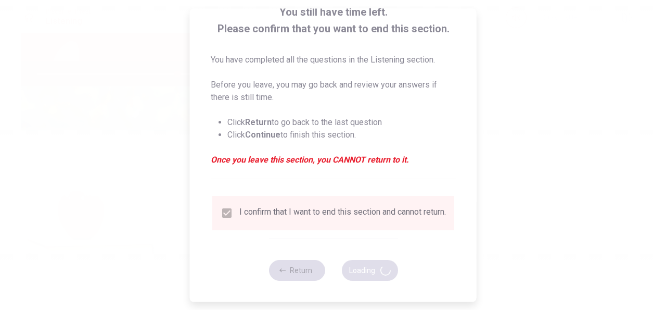
type input "75"
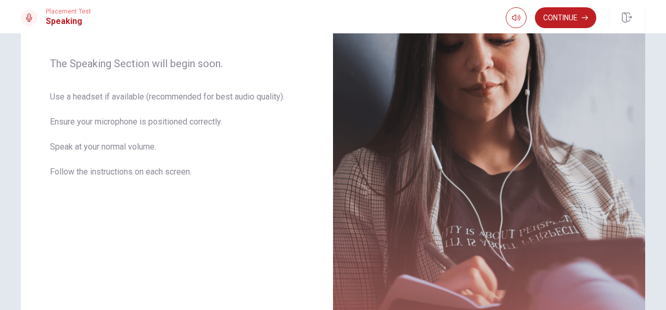
scroll to position [252, 0]
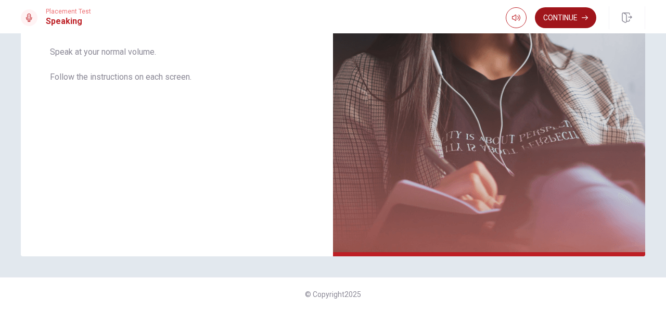
click at [562, 22] on button "Continue" at bounding box center [565, 17] width 61 height 21
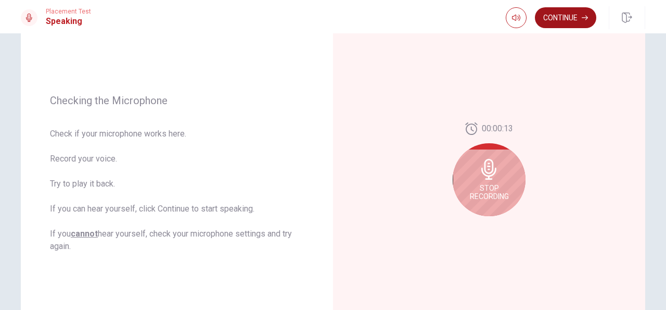
scroll to position [106, 0]
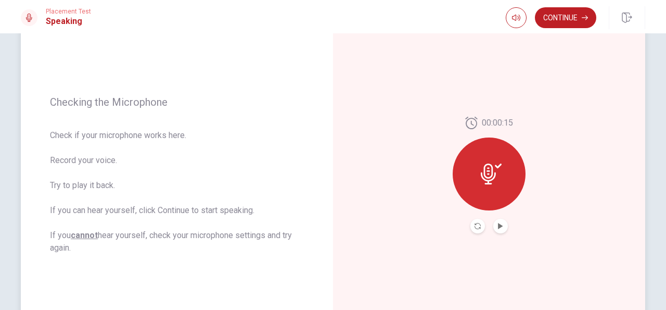
click at [504, 226] on button "Play Audio" at bounding box center [500, 225] width 15 height 15
click at [505, 228] on button "Pause Audio" at bounding box center [500, 225] width 15 height 15
click at [500, 226] on icon "Play Audio" at bounding box center [500, 226] width 5 height 6
click at [501, 226] on icon "Pause Audio" at bounding box center [500, 226] width 5 height 6
click at [574, 15] on button "Continue" at bounding box center [565, 17] width 61 height 21
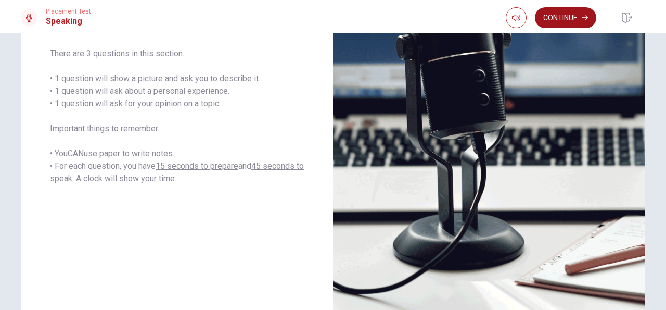
scroll to position [191, 0]
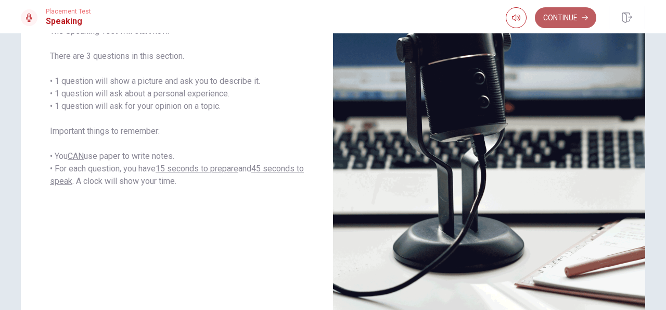
click at [574, 20] on button "Continue" at bounding box center [565, 17] width 61 height 21
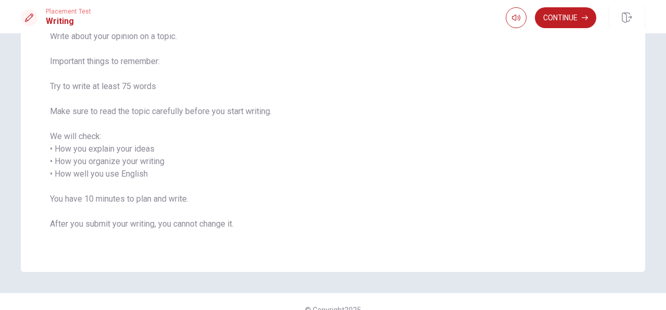
scroll to position [85, 0]
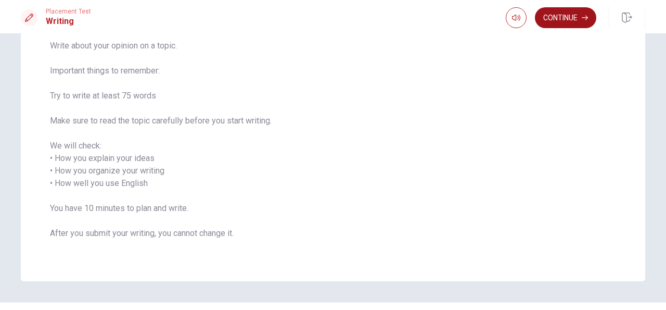
click at [568, 20] on button "Continue" at bounding box center [565, 17] width 61 height 21
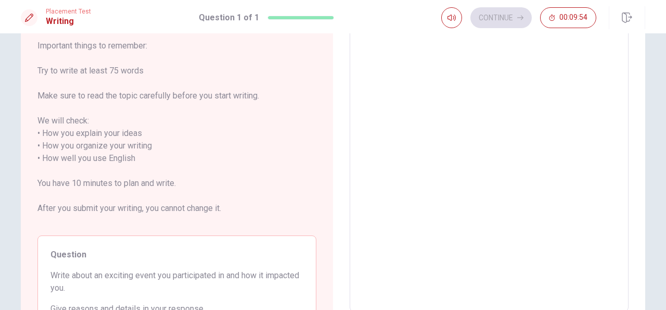
click at [199, 169] on span "Write about your opinion on a topic. Important things to remember: Try to write…" at bounding box center [176, 121] width 279 height 212
click at [305, 168] on span "Write about your opinion on a topic. Important things to remember: Try to write…" at bounding box center [176, 121] width 279 height 212
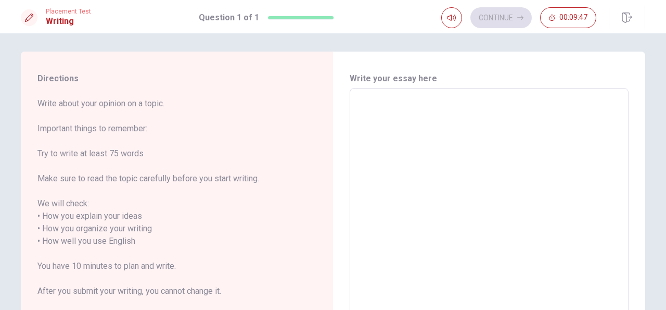
scroll to position [0, 0]
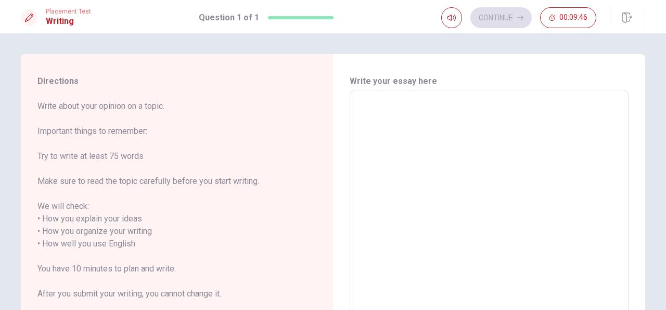
click at [405, 91] on div "x ​" at bounding box center [489, 244] width 279 height 306
click at [249, 197] on span "Write about your opinion on a topic. Important things to remember: Try to write…" at bounding box center [176, 206] width 279 height 212
click at [385, 106] on textarea at bounding box center [489, 243] width 264 height 289
type textarea "l"
type textarea "x"
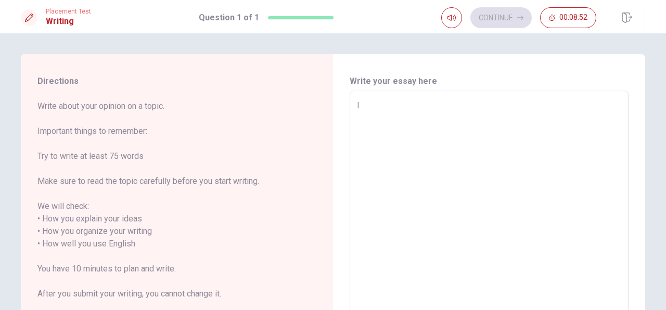
type textarea "la"
type textarea "x"
type textarea "las"
type textarea "x"
type textarea "last"
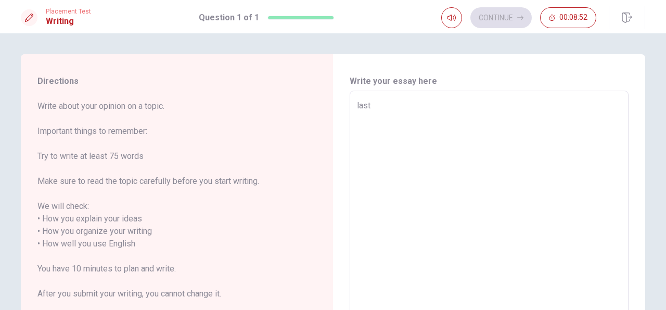
type textarea "x"
type textarea "last"
type textarea "x"
type textarea "last w"
type textarea "x"
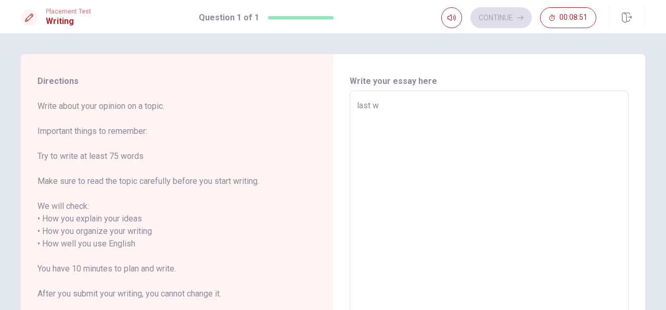
type textarea "last wi"
type textarea "x"
type textarea "last win"
type textarea "x"
type textarea "last [PERSON_NAME]"
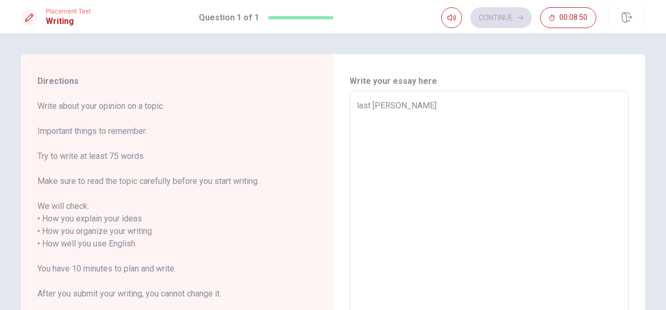
type textarea "x"
type textarea "last winte"
type textarea "x"
type textarea "last winter"
type textarea "x"
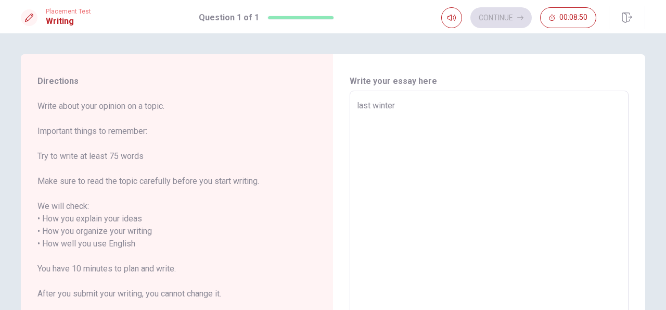
type textarea "last winter"
type textarea "x"
type textarea "last winter I"
type textarea "x"
type textarea "last winter I"
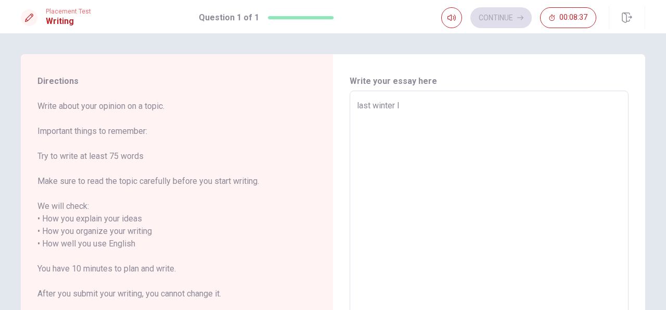
type textarea "x"
type textarea "last winter I p"
type textarea "x"
type textarea "last winter I pa"
type textarea "x"
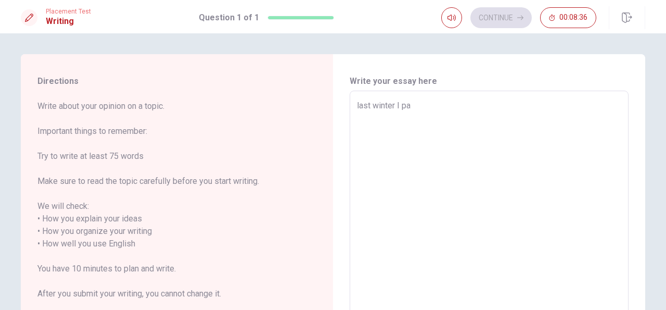
type textarea "last winter I par"
type textarea "x"
type textarea "last winter I part"
type textarea "x"
type textarea "last winter I parti"
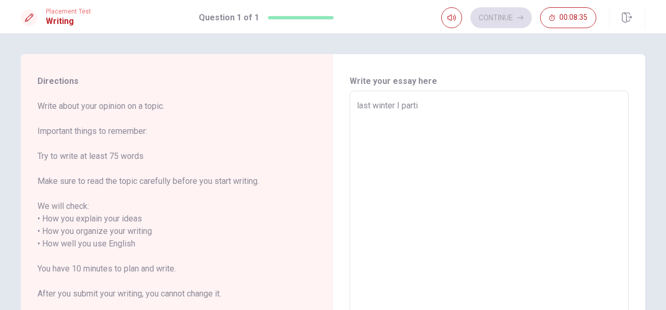
type textarea "x"
type textarea "last winter I partic"
type textarea "x"
type textarea "last winter I partici"
type textarea "x"
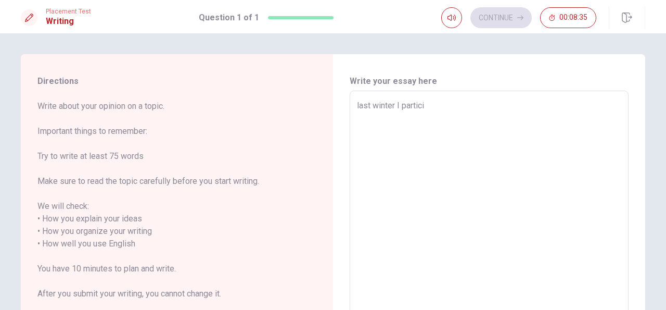
type textarea "last winter I particip"
type textarea "x"
type textarea "last winter I participa"
type textarea "x"
type textarea "last winter I participar"
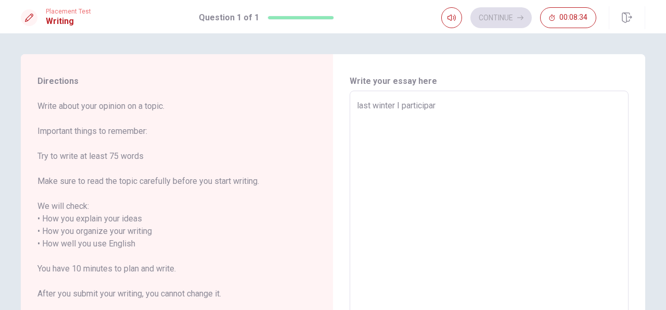
type textarea "x"
type textarea "last winter I participa"
type textarea "x"
type textarea "last winter I participat"
type textarea "x"
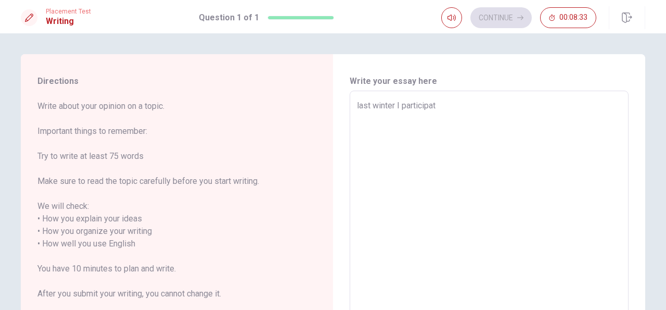
type textarea "last winter I participate"
type textarea "x"
type textarea "last winter ,I participate"
type textarea "x"
type textarea "last winter ,I participate"
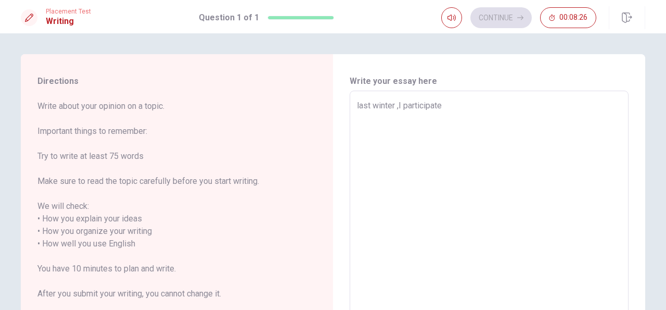
type textarea "x"
type textarea "last winter ,I participate"
type textarea "x"
type textarea "last winter ,I participated"
type textarea "x"
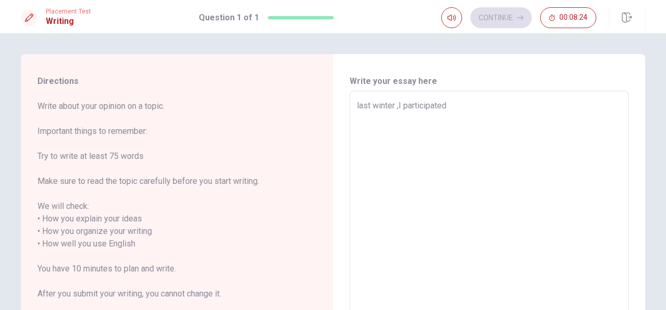
type textarea "last winter ,I participated"
type textarea "x"
type textarea "last winter ,I participated i"
type textarea "x"
type textarea "last winter ,I participated in"
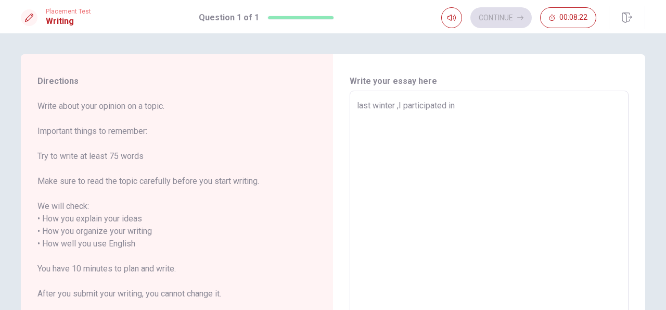
type textarea "x"
type textarea "last winter ,I participated in"
type textarea "x"
type textarea "last winter ,I participated in a"
type textarea "x"
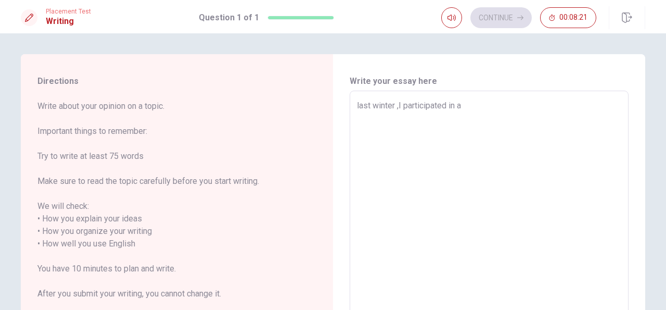
type textarea "last winter ,I participated in a"
type textarea "x"
type textarea "last winter ,I participated in a v"
type textarea "x"
type textarea "last winter ,I participated in a vo"
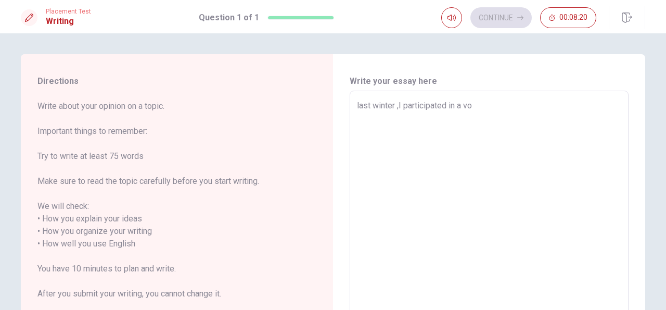
type textarea "x"
type textarea "last winter ,I participated in a vol"
type textarea "x"
type textarea "last winter ,I participated in a volu"
type textarea "x"
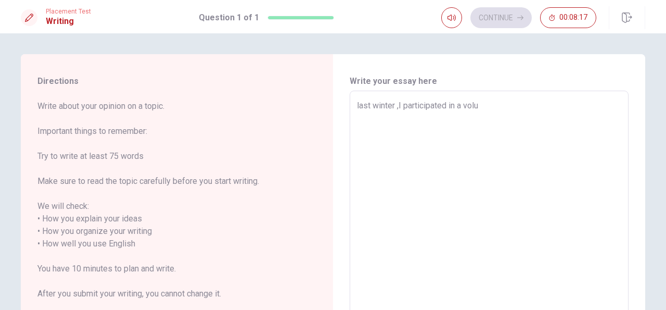
type textarea "last winter ,I participated in a volun"
type textarea "x"
type textarea "last winter ,I participated in a volunt"
type textarea "x"
type textarea "last winter ,I participated in a volunte"
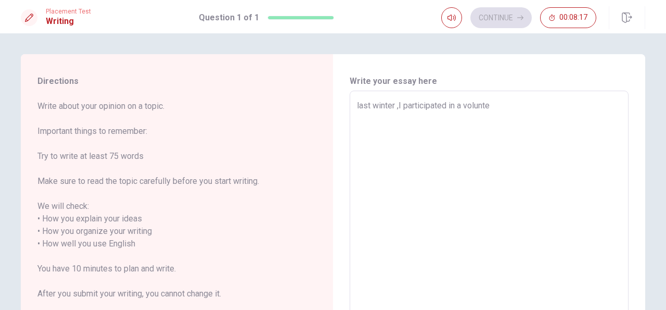
type textarea "x"
type textarea "last winter ,I participated in a voluntee"
type textarea "x"
type textarea "last winter ,I participated in a volunteer"
type textarea "x"
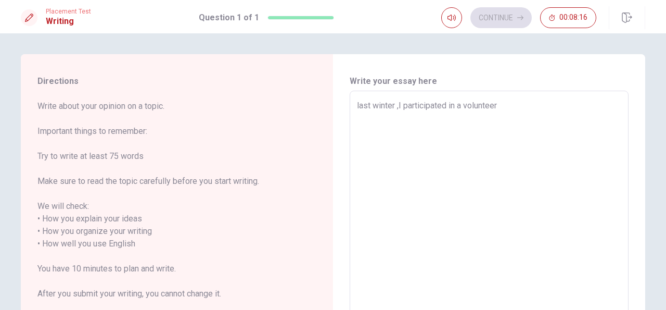
type textarea "last winter ,I participated in a volunteer"
type textarea "x"
type textarea "last winter ,I participated in a volunteer e"
type textarea "x"
type textarea "last winter ,I participated in a volunteer ev"
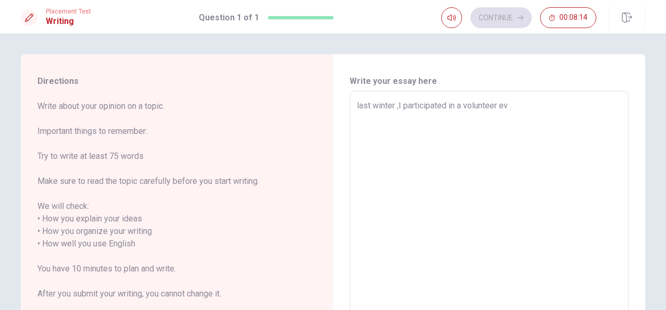
type textarea "x"
type textarea "last winter ,I participated in a volunteer eve"
type textarea "x"
type textarea "last winter ,I participated in a volunteer even"
type textarea "x"
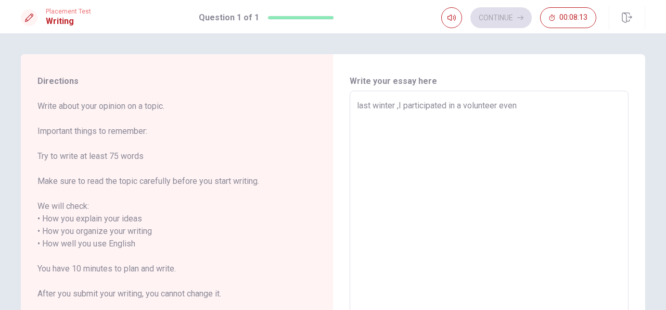
type textarea "last winter ,I participated in a volunteer event"
type textarea "x"
type textarea "last winter ,I participated in a volunteer event"
type textarea "x"
type textarea "last winter ,I participated in a volunteer event a"
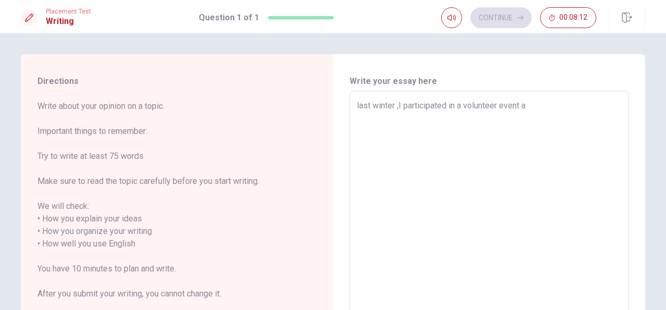
type textarea "x"
type textarea "last winter ,I participated in a volunteer event at"
type textarea "x"
type textarea "last winter ,I participated in a volunteer event at"
type textarea "x"
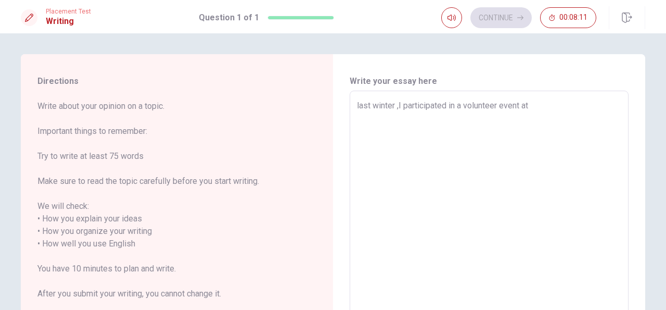
type textarea "last winter ,I participated in a volunteer event at a"
type textarea "x"
type textarea "last winter ,I participated in a volunteer event at a"
type textarea "x"
type textarea "last winter ,I participated in a volunteer event at a l"
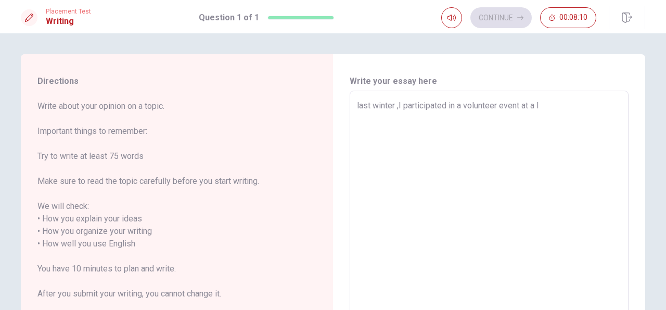
type textarea "x"
type textarea "last winter ,I participated in a volunteer event at a lo"
type textarea "x"
type textarea "last winter ,I participated in a volunteer event at a lov"
type textarea "x"
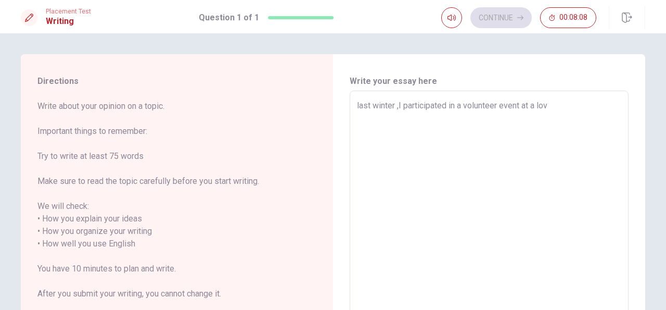
type textarea "last winter ,I participated in a volunteer event at a lo"
type textarea "x"
type textarea "last winter ,I participated in a volunteer event at a loc"
type textarea "x"
type textarea "last winter ,I participated in a volunteer event at a loca"
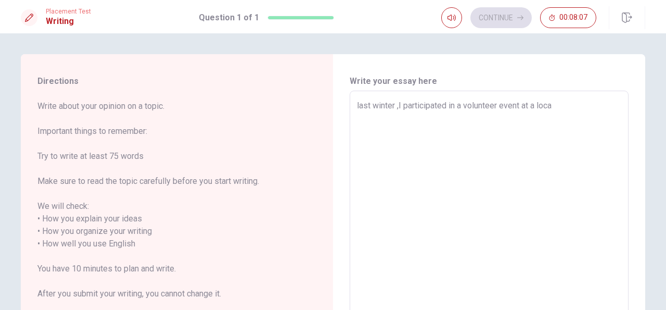
type textarea "x"
type textarea "last winter ,I participated in a volunteer event at a local"
type textarea "x"
type textarea "last winter ,I participated in a volunteer event at a local"
type textarea "x"
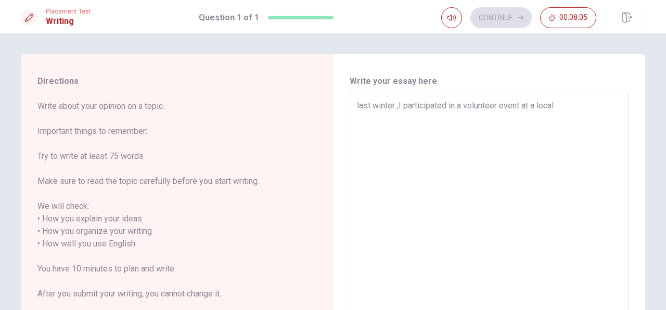
type textarea "last winter ,I participated in a volunteer event at a local f"
type textarea "x"
type textarea "last winter ,I participated in a volunteer event at a local fo"
type textarea "x"
type textarea "last winter ,I participated in a volunteer event at a local foo"
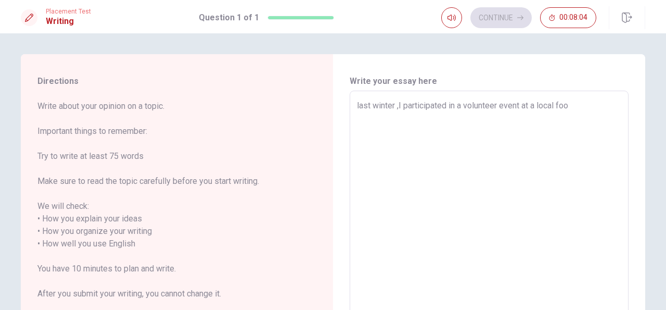
type textarea "x"
type textarea "last winter ,I participated in a volunteer event at a local food"
type textarea "x"
type textarea "last winter ,I participated in a volunteer event at a local food"
type textarea "x"
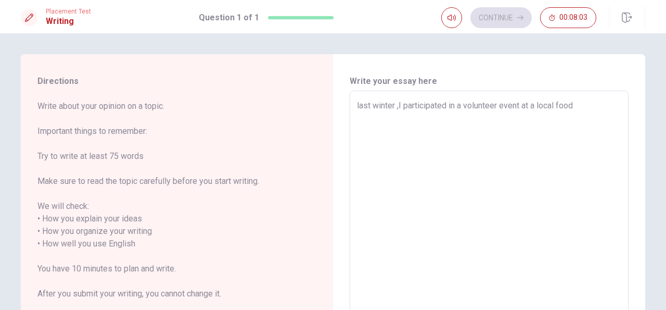
type textarea "last winter ,I participated in a volunteer event at a local food b"
type textarea "x"
type textarea "last winter ,I participated in a volunteer event at a local food ba"
type textarea "x"
type textarea "last winter ,I participated in a volunteer event at a local food ban"
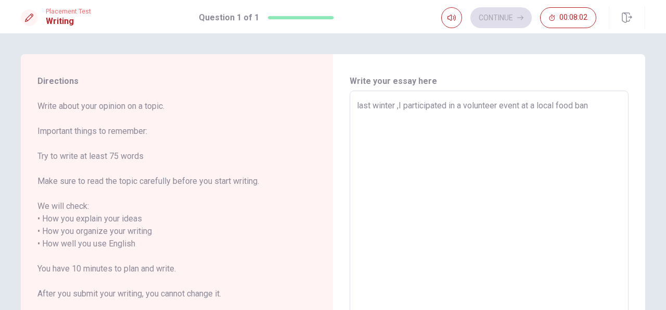
type textarea "x"
type textarea "last winter ,I participated in a volunteer event at a local food bank"
type textarea "x"
type textarea "last winter ,I participated in a volunteer event at a local food bank"
type textarea "x"
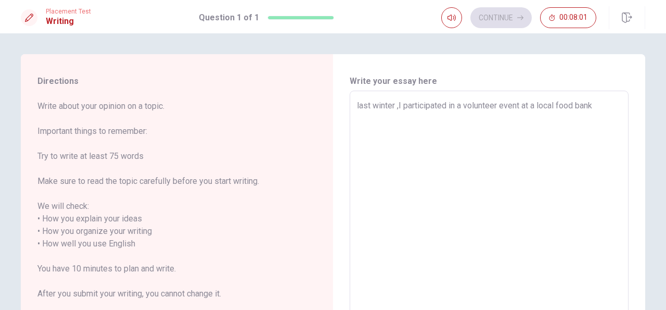
type textarea "last winter ,I participated in a volunteer event at a local food bank o"
type textarea "x"
type textarea "last winter ,I participated in a volunteer event at a local food bank or"
type textarea "x"
type textarea "last winter ,I participated in a volunteer event at a local food bank org"
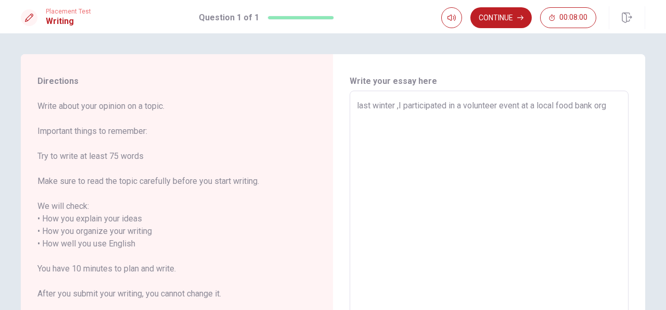
type textarea "x"
type textarea "last winter ,I participated in a volunteer event at a local food bank orga"
type textarea "x"
type textarea "last winter ,I participated in a volunteer event at a local food bank organ"
type textarea "x"
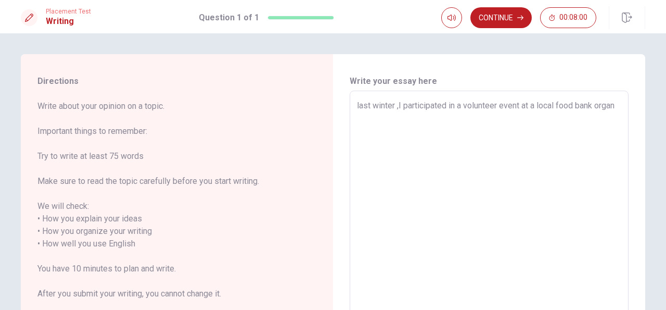
type textarea "last winter ,I participated in a volunteer event at a local food bank organi"
type textarea "x"
type textarea "last winter ,I participated in a volunteer event at a local food bank organiz"
type textarea "x"
type textarea "last winter ,I participated in a volunteer event at a local food bank organize"
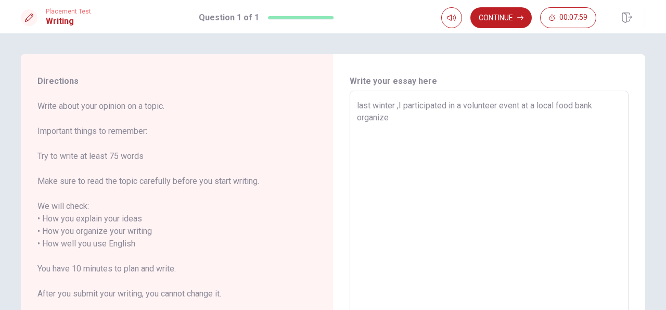
type textarea "x"
type textarea "last winter ,I participated in a volunteer event at a local food bank organized"
type textarea "x"
type textarea "last winter ,I participated in a volunteer event at a local food bank organized"
type textarea "x"
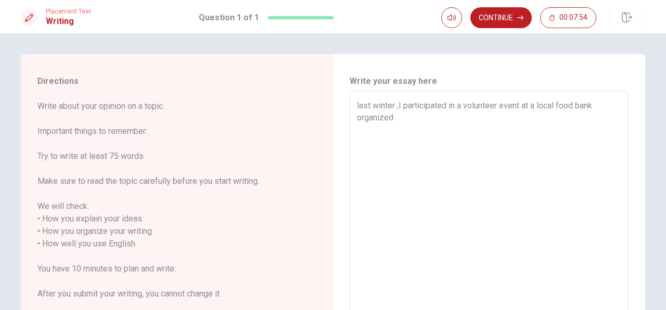
type textarea "last winter ,I participated in a volunteer event at a local food bank organized…"
type textarea "x"
type textarea "last winter ,I participated in a volunteer event at a local food bank organized…"
type textarea "x"
type textarea "last winter ,I participated in a volunteer event at a local food bank organized…"
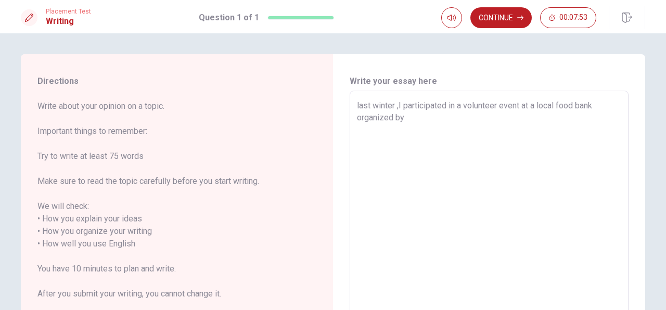
type textarea "x"
type textarea "last winter ,I participated in a volunteer event at a local food bank organized…"
type textarea "x"
type textarea "last winter ,I participated in a volunteer event at a local food bank organized…"
type textarea "x"
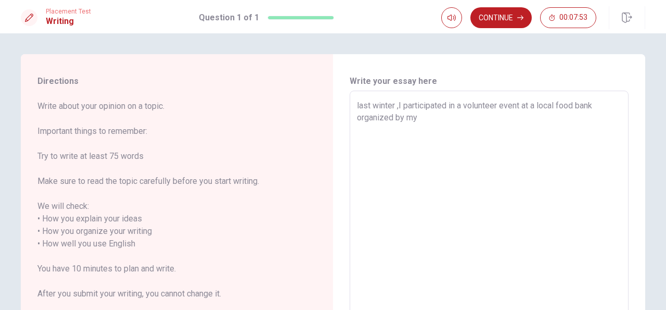
type textarea "last winter ,I participated in a volunteer event at a local food bank organized…"
type textarea "x"
type textarea "last winter ,I participated in a volunteer event at a local food bank organized…"
type textarea "x"
type textarea "last winter ,I participated in a volunteer event at a local food bank organized…"
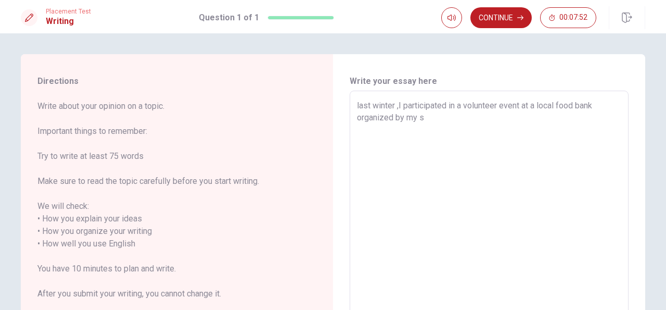
type textarea "x"
type textarea "last winter ,I participated in a volunteer event at a local food bank organized…"
type textarea "x"
type textarea "last winter ,I participated in a volunteer event at a local food bank organized…"
type textarea "x"
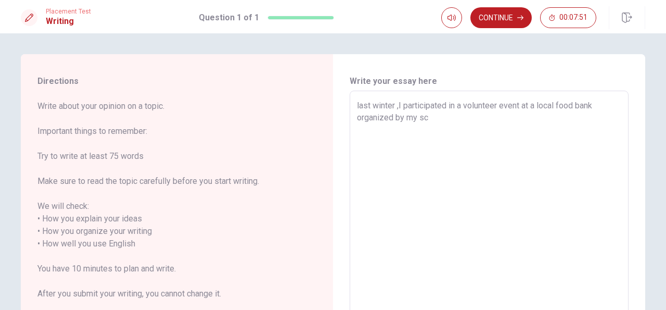
type textarea "last winter ,I participated in a volunteer event at a local food bank organized…"
type textarea "x"
type textarea "last winter ,I participated in a volunteer event at a local food bank organized…"
type textarea "x"
type textarea "last winter ,I participated in a volunteer event at a local food bank organized…"
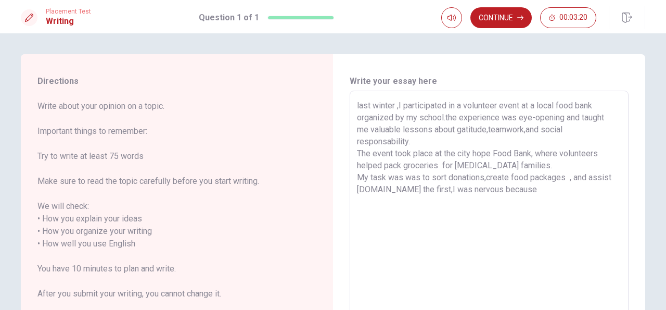
click at [525, 191] on textarea "last winter ,I participated in a volunteer event at a local food bank organized…" at bounding box center [489, 243] width 264 height 289
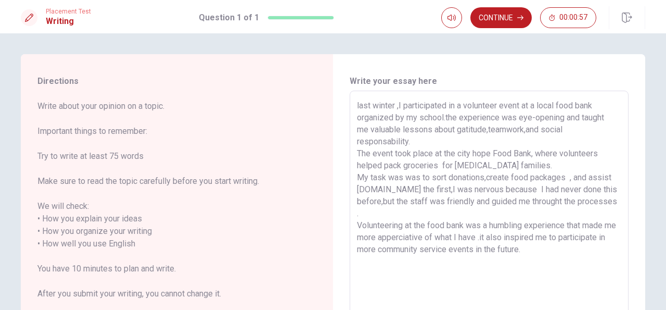
click at [359, 152] on textarea "last winter ,I participated in a volunteer event at a local food bank organized…" at bounding box center [489, 243] width 264 height 289
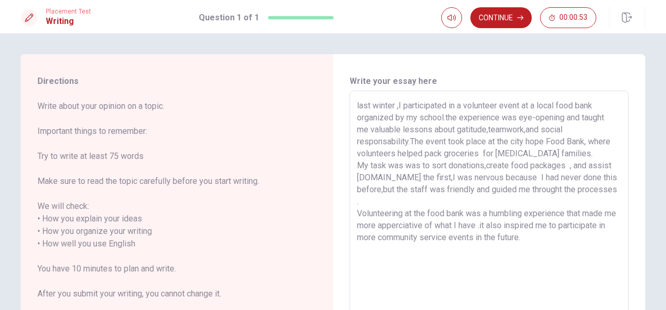
click at [398, 201] on textarea "last winter ,I participated in a volunteer event at a local food bank organized…" at bounding box center [489, 243] width 264 height 289
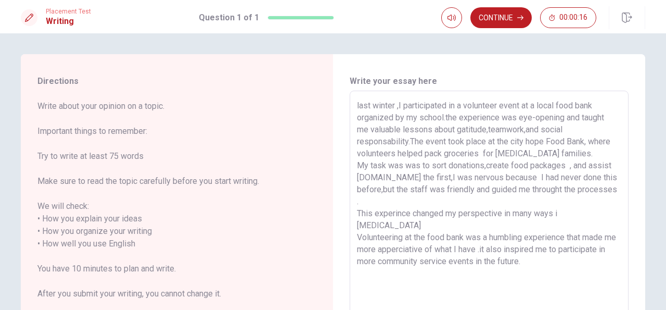
click at [400, 201] on textarea "last winter ,I participated in a volunteer event at a local food bank organized…" at bounding box center [489, 243] width 264 height 289
click at [583, 212] on textarea "last winter ,I participated in a volunteer event at a local food bank organized…" at bounding box center [489, 243] width 264 height 289
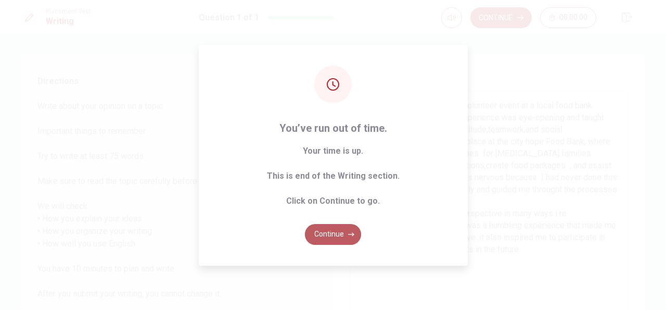
click at [331, 236] on button "Continue" at bounding box center [333, 234] width 56 height 21
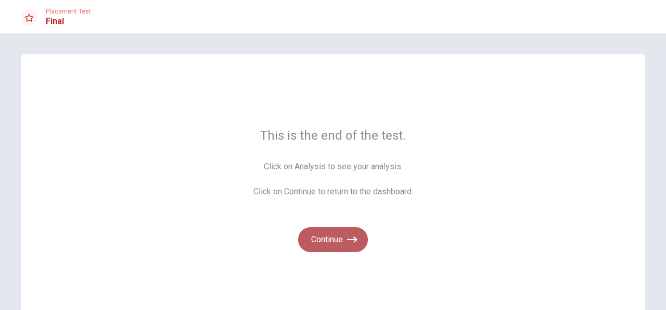
click at [339, 231] on button "Continue" at bounding box center [333, 239] width 70 height 25
